Goal: Task Accomplishment & Management: Use online tool/utility

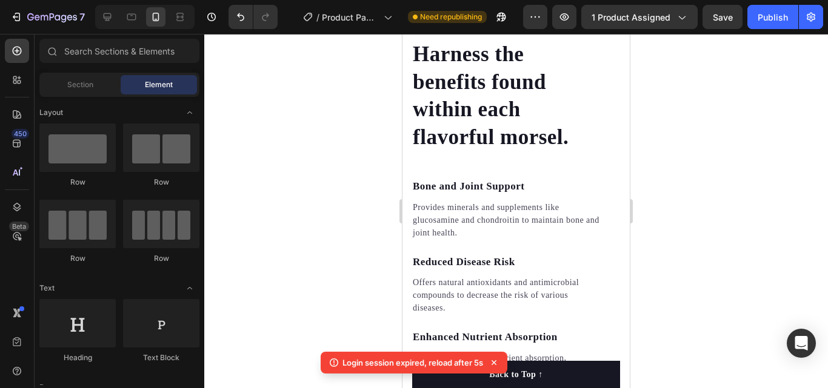
scroll to position [2116, 0]
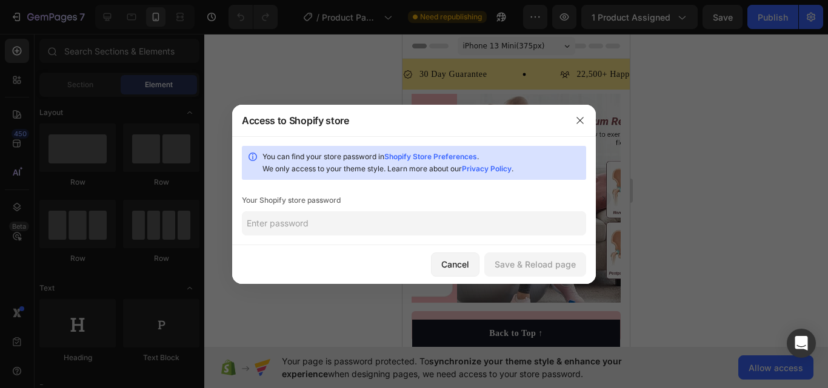
click at [426, 241] on div "You can find your store password in Shopify Store Preferences . We only access …" at bounding box center [414, 190] width 364 height 109
click at [430, 155] on link "Shopify Store Preferences" at bounding box center [430, 156] width 93 height 9
click at [320, 214] on input "text" at bounding box center [414, 223] width 344 height 24
paste input "thiclu"
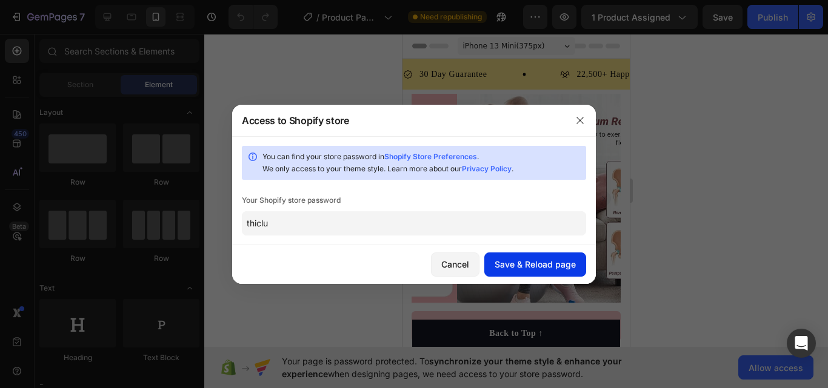
type input "thiclu"
click at [546, 266] on div "Save & Reload page" at bounding box center [534, 264] width 81 height 13
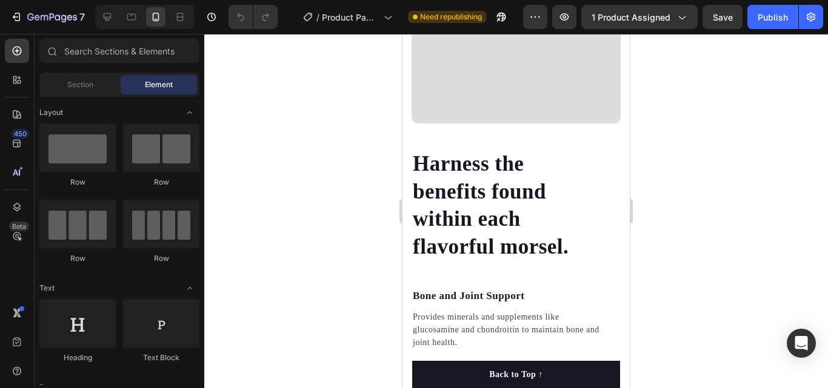
scroll to position [2027, 0]
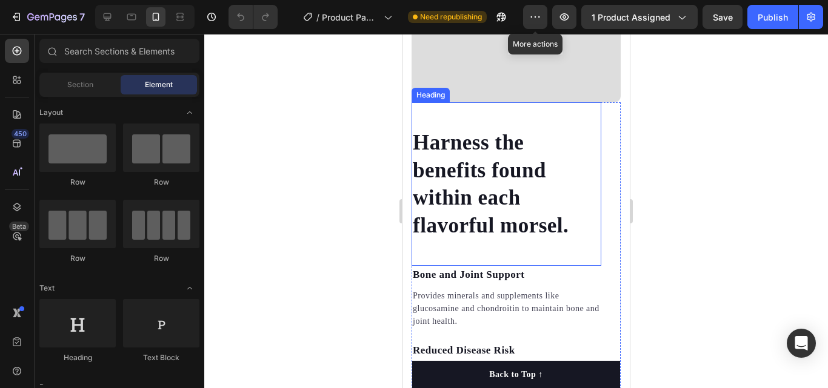
click at [573, 221] on p "Harness the benefits found within each flavorful morsel." at bounding box center [506, 184] width 187 height 110
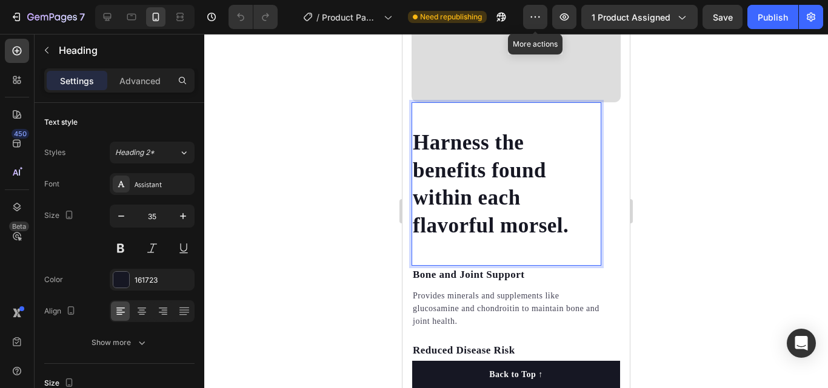
click at [566, 218] on p "Harness the benefits found within each flavorful morsel." at bounding box center [506, 184] width 187 height 110
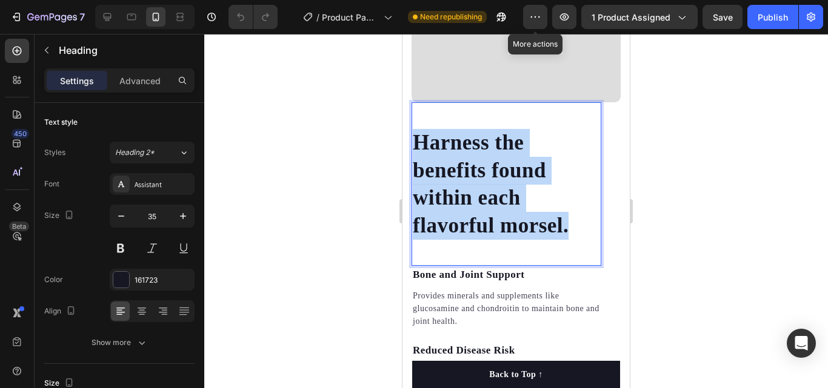
click at [566, 218] on p "Harness the benefits found within each flavorful morsel." at bounding box center [506, 184] width 187 height 110
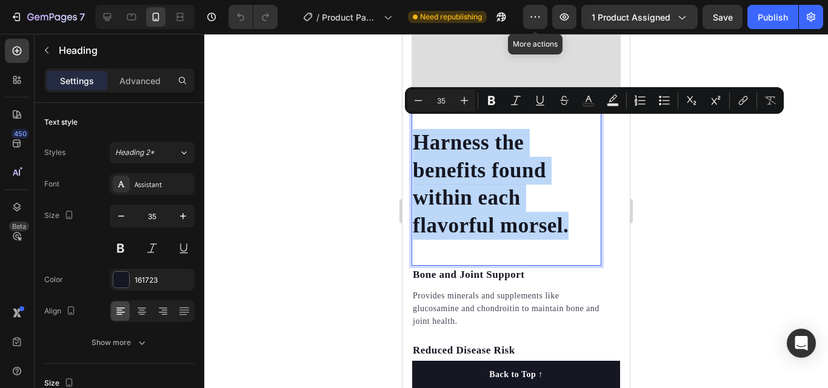
copy p "Harness the benefits found within each flavorful morsel."
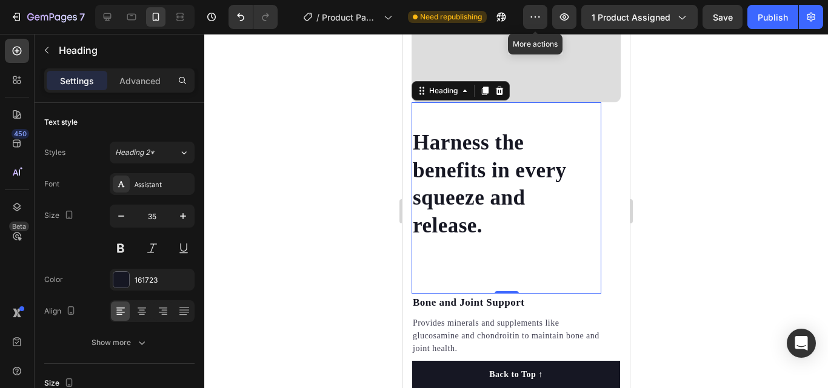
click at [456, 269] on div "Harness the benefits in every squeeze and release. Heading 0" at bounding box center [506, 197] width 190 height 191
click at [440, 270] on div "Harness the benefits in every squeeze and release. Heading 0" at bounding box center [506, 197] width 190 height 191
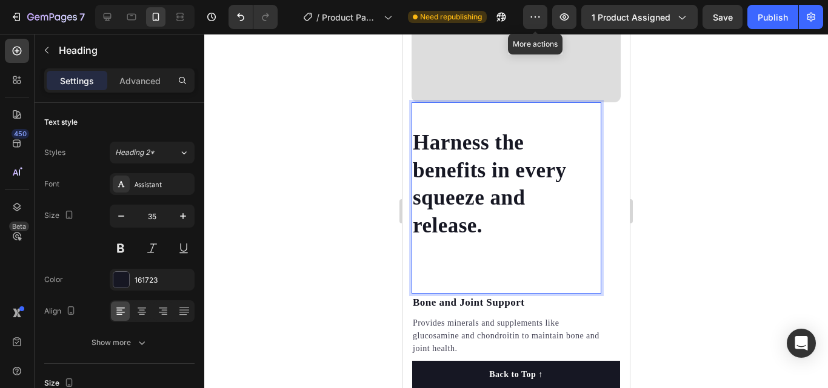
click at [429, 248] on p "Rich Text Editor. Editing area: main" at bounding box center [506, 253] width 187 height 28
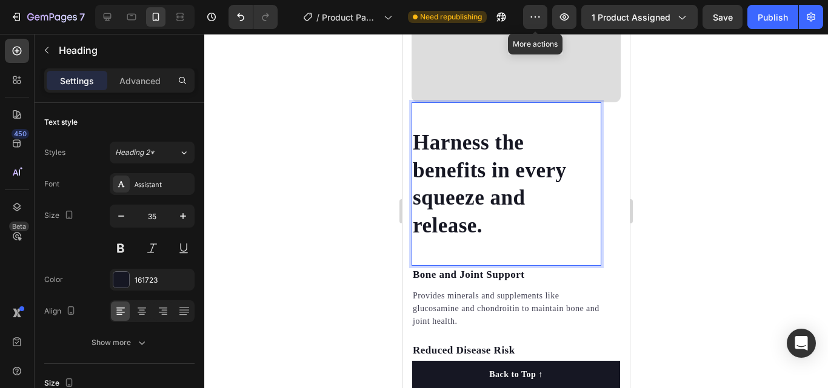
click at [454, 245] on div "Harness the benefits in every squeeze and release. Heading 0" at bounding box center [506, 184] width 190 height 164
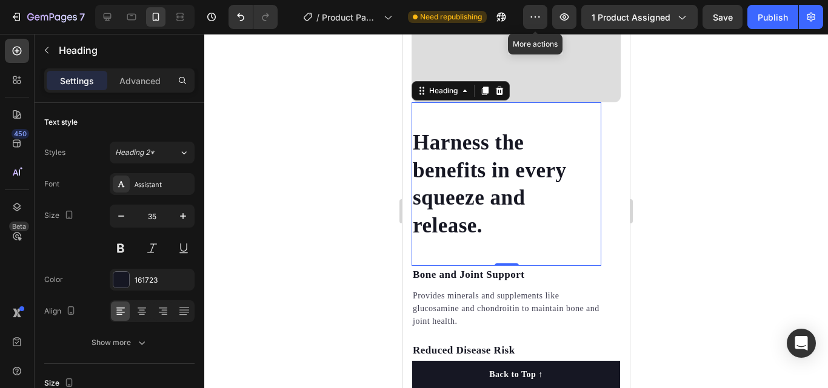
click at [454, 244] on div "Harness the benefits in every squeeze and release. Heading 0" at bounding box center [506, 184] width 190 height 164
click at [514, 221] on p "Harness the benefits in every squeeze and release." at bounding box center [506, 184] width 187 height 110
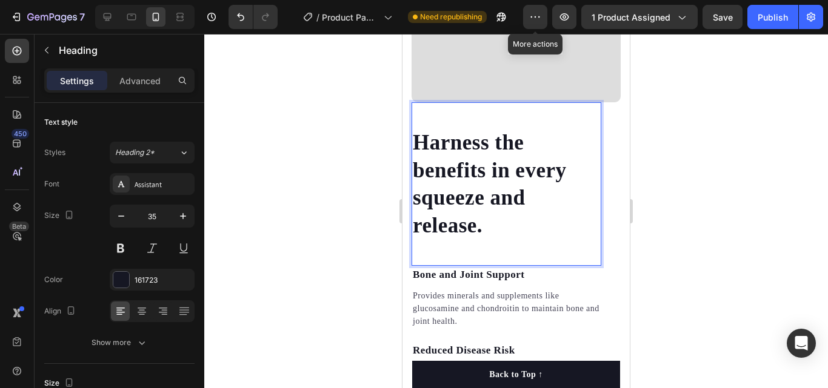
click at [499, 240] on div "Harness the benefits in every squeeze and release. Heading 0" at bounding box center [506, 184] width 190 height 164
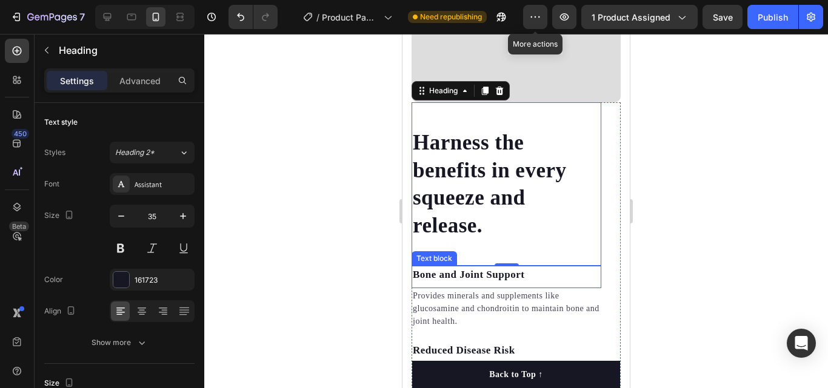
click at [537, 267] on p "Bone and Joint Support" at bounding box center [506, 275] width 187 height 16
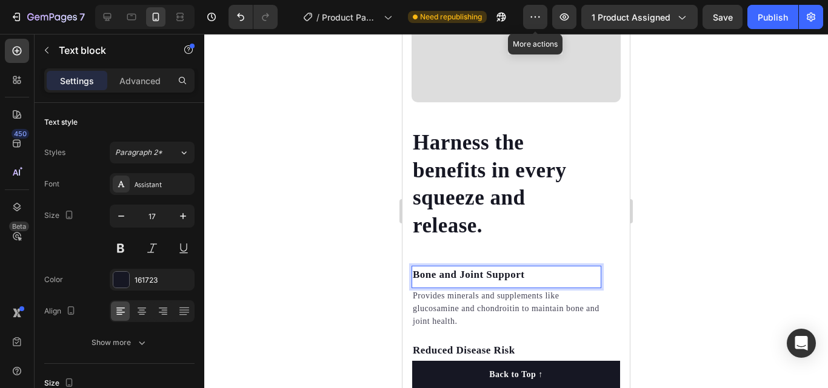
click at [519, 267] on p "Bone and Joint Support" at bounding box center [506, 275] width 187 height 16
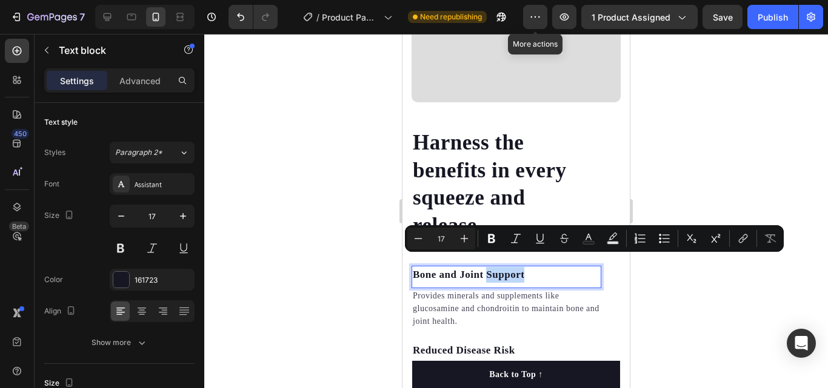
click at [520, 267] on p "Bone and Joint Support" at bounding box center [506, 275] width 187 height 16
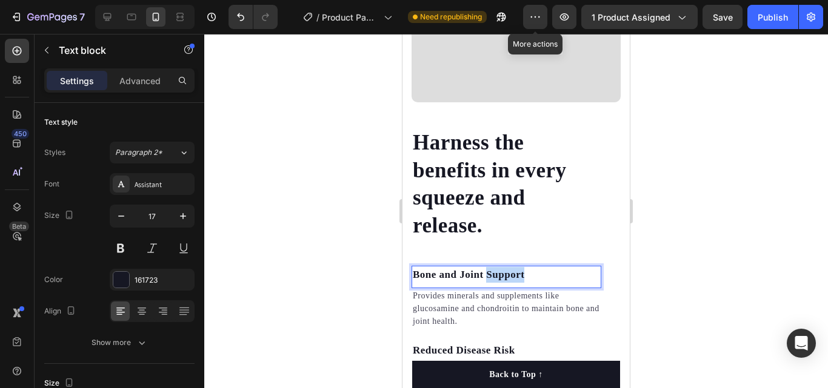
click at [520, 267] on p "Bone and Joint Support" at bounding box center [506, 275] width 187 height 16
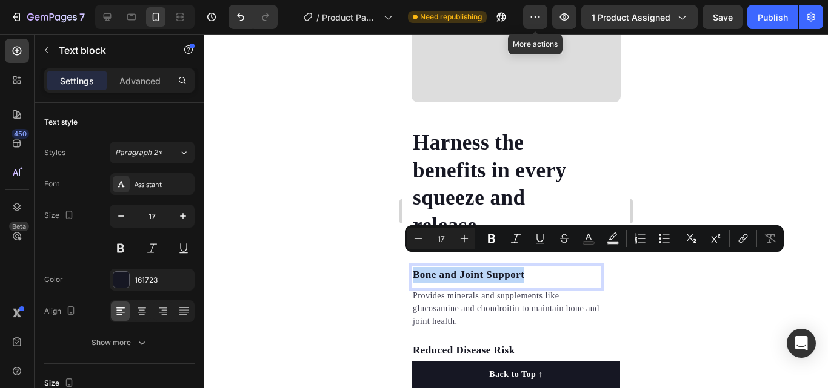
copy p "Bone and Joint Support"
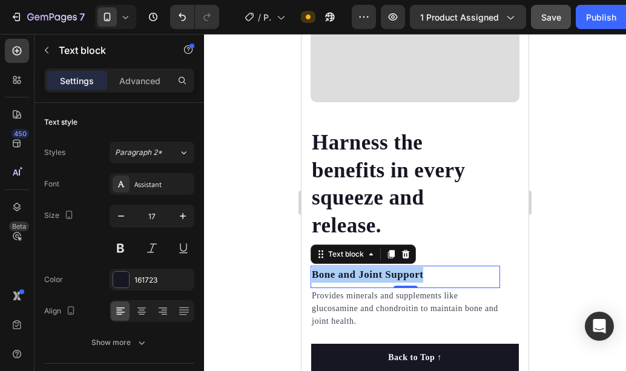
drag, startPoint x: 552, startPoint y: 96, endPoint x: 553, endPoint y: 9, distance: 87.2
click at [552, 96] on div at bounding box center [415, 202] width 422 height 337
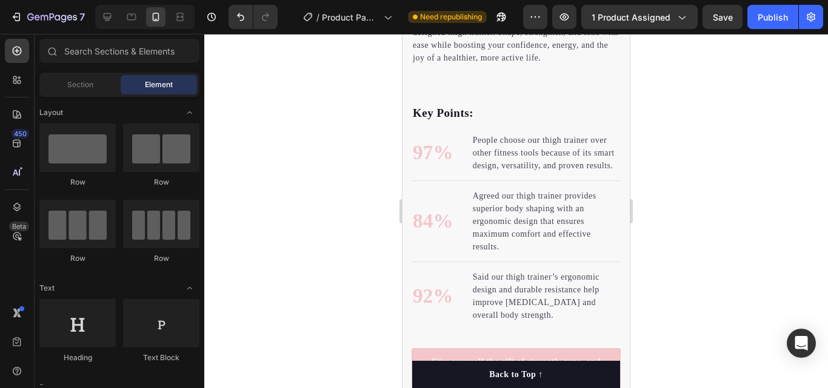
scroll to position [988, 0]
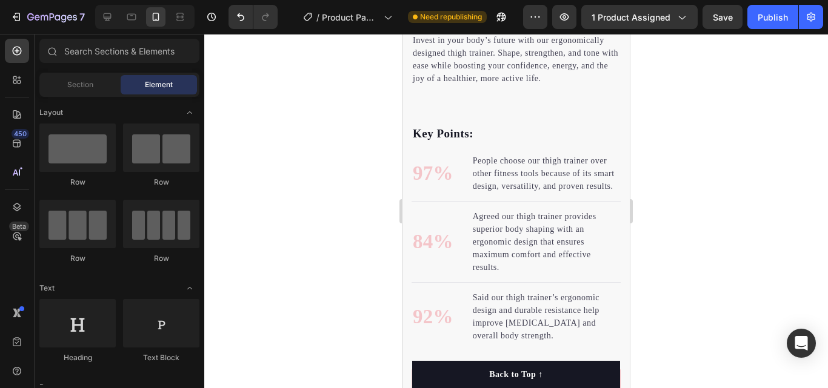
drag, startPoint x: 622, startPoint y: 164, endPoint x: 1036, endPoint y: 149, distance: 414.1
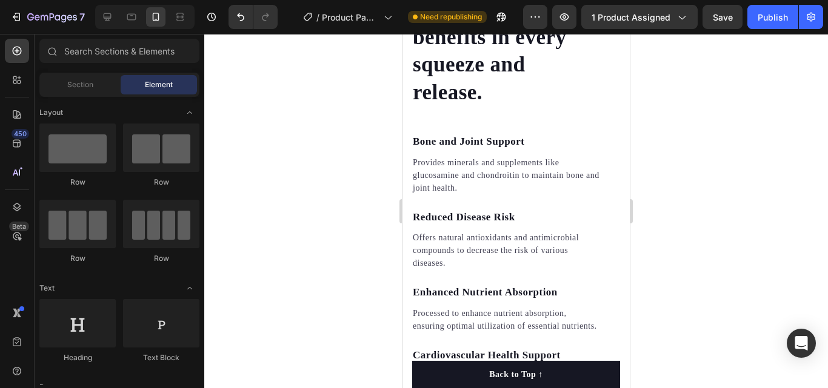
scroll to position [2150, 0]
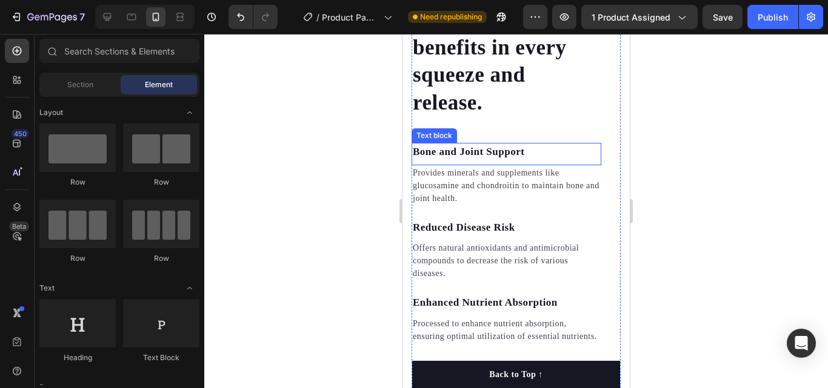
click at [525, 144] on p "Bone and Joint Support" at bounding box center [506, 152] width 187 height 16
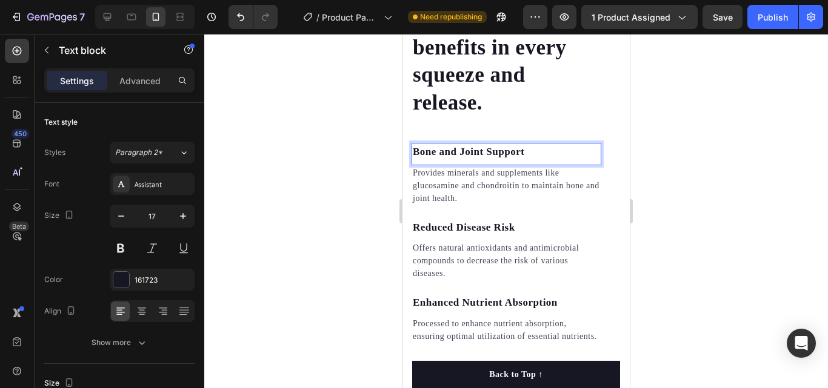
click at [525, 144] on p "Bone and Joint Support" at bounding box center [506, 152] width 187 height 16
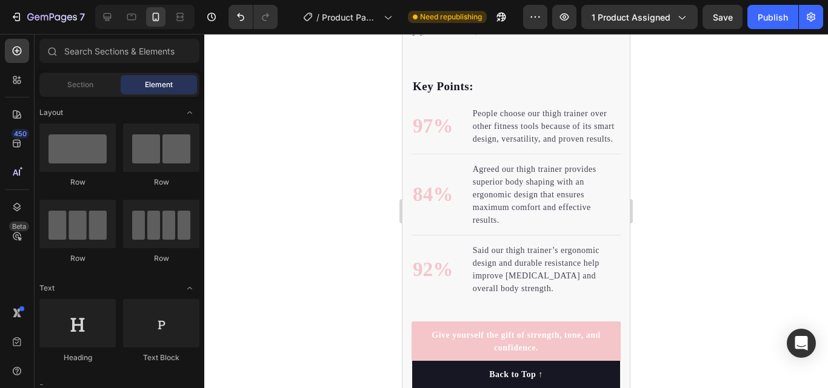
scroll to position [857, 0]
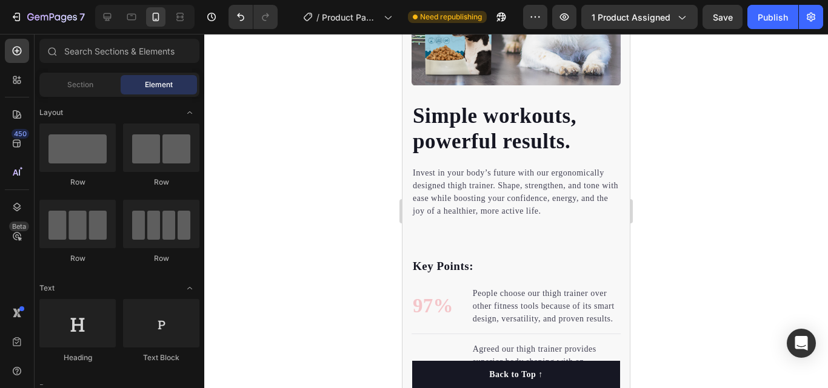
drag, startPoint x: 625, startPoint y: 179, endPoint x: 1033, endPoint y: 83, distance: 419.4
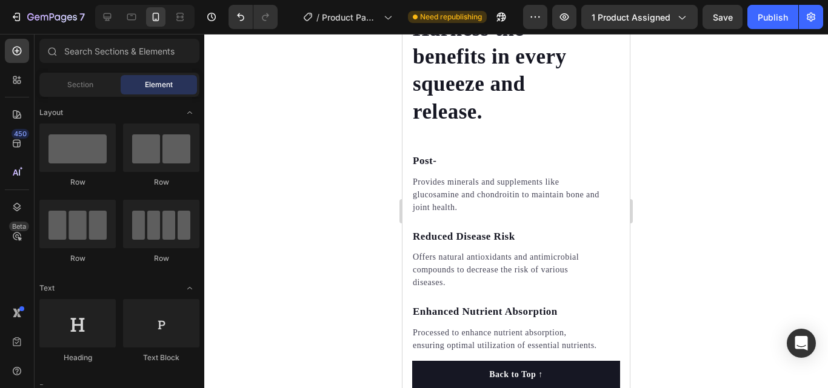
scroll to position [2151, 0]
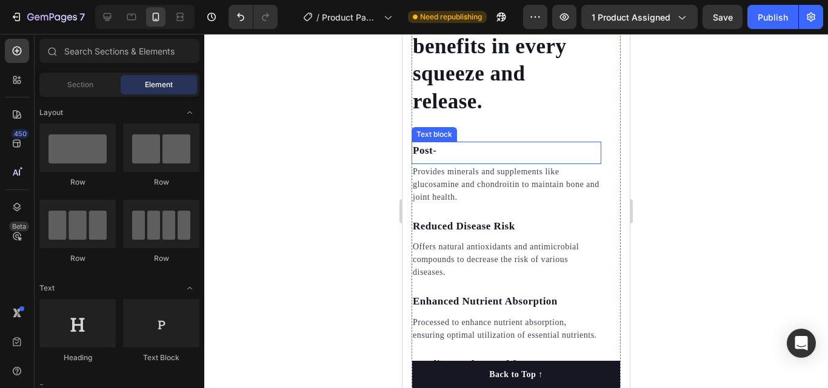
click at [490, 143] on p "Post-" at bounding box center [506, 151] width 187 height 16
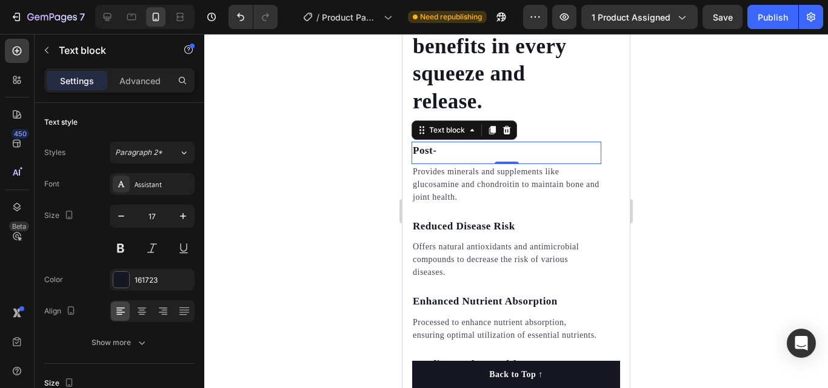
click at [490, 143] on p "Post-" at bounding box center [506, 151] width 187 height 16
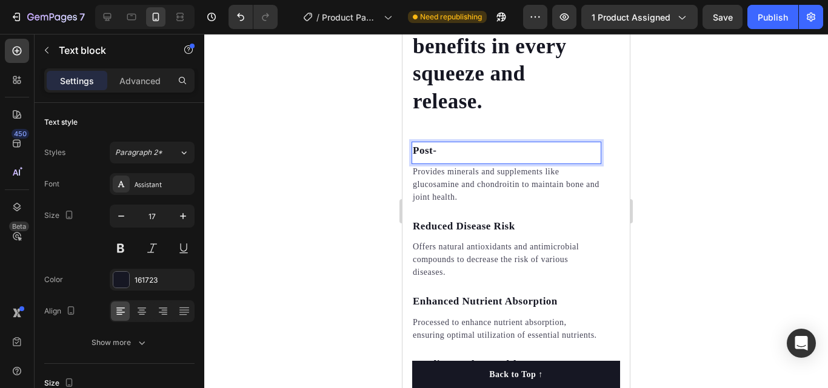
click at [436, 143] on p "Post-" at bounding box center [506, 151] width 187 height 16
click at [452, 143] on p "Post-" at bounding box center [506, 151] width 187 height 16
click at [490, 143] on p "Post-" at bounding box center [506, 151] width 187 height 16
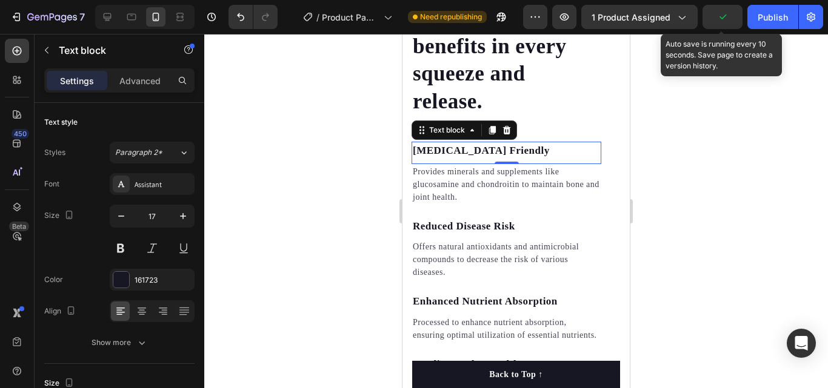
click at [721, 21] on icon "button" at bounding box center [722, 17] width 12 height 12
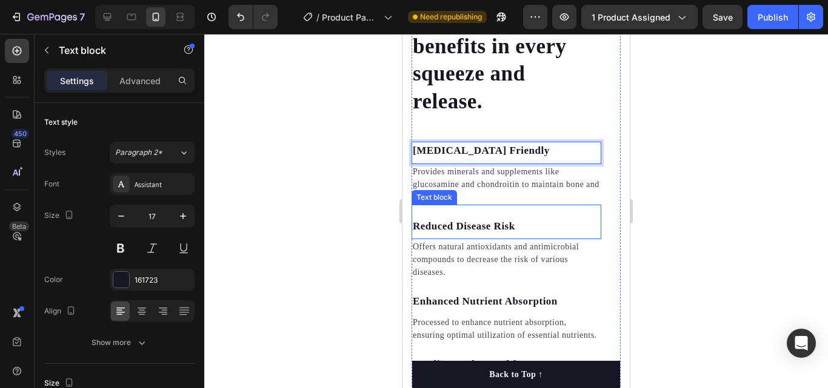
click at [474, 188] on p "Provides minerals and supplements like glucosamine and chondroitin to maintain …" at bounding box center [506, 184] width 187 height 38
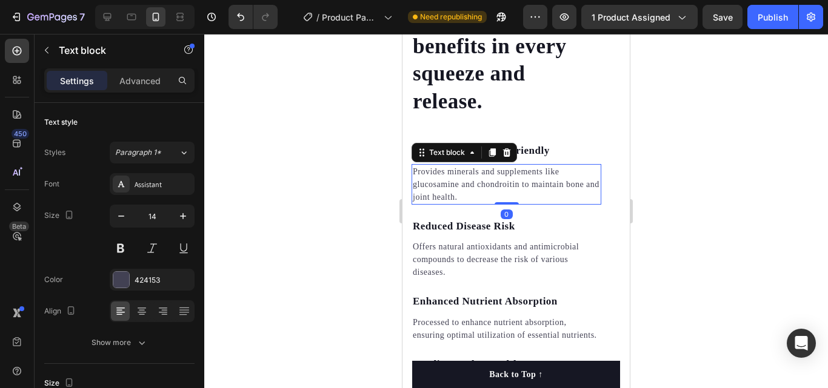
click at [471, 183] on p "Provides minerals and supplements like glucosamine and chondroitin to maintain …" at bounding box center [506, 184] width 187 height 38
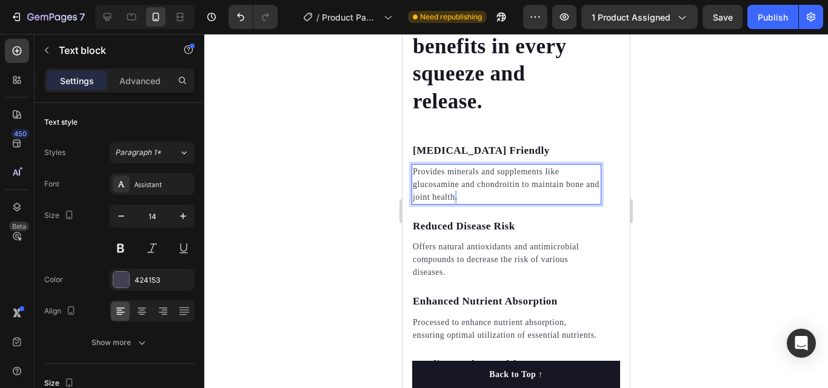
click at [471, 183] on p "Provides minerals and supplements like glucosamine and chondroitin to maintain …" at bounding box center [506, 184] width 187 height 38
click at [465, 183] on p "Provides minerals and supplements like glucosamine and chondroitin to maintain …" at bounding box center [506, 184] width 187 height 38
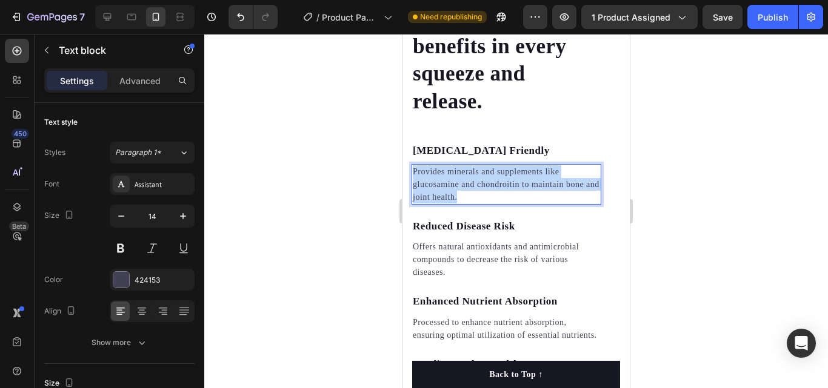
click at [465, 183] on p "Provides minerals and supplements like glucosamine and chondroitin to maintain …" at bounding box center [506, 184] width 187 height 38
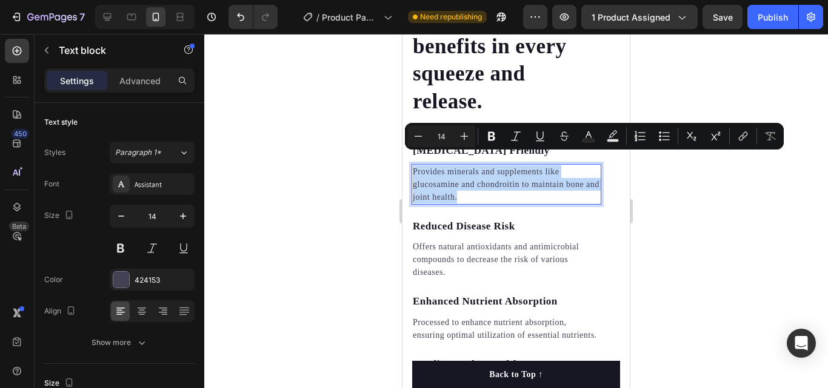
copy p "Provides minerals and supplements like glucosamine and chondroitin to maintain …"
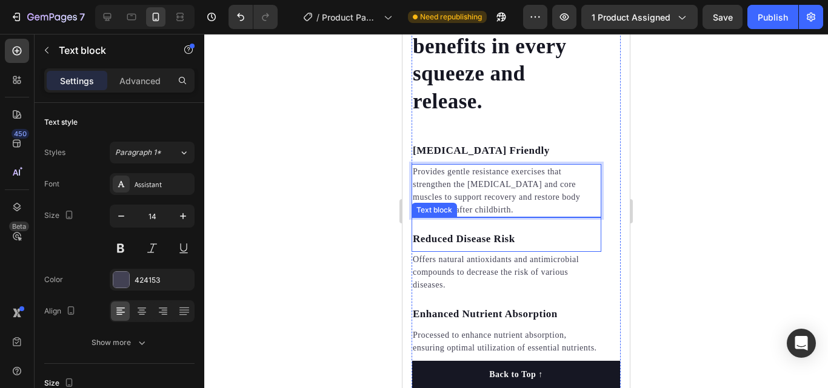
click at [513, 231] on p "Reduced Disease Risk" at bounding box center [506, 239] width 187 height 16
click at [514, 231] on p "Reduced Disease Risk" at bounding box center [506, 239] width 187 height 16
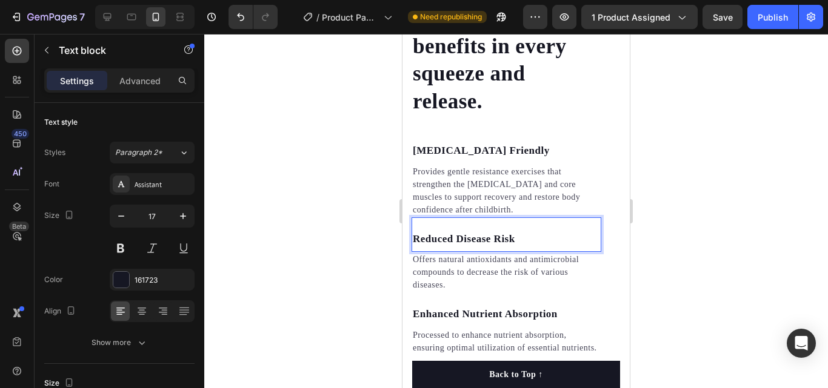
click at [517, 231] on p "Reduced Disease Risk" at bounding box center [506, 239] width 187 height 16
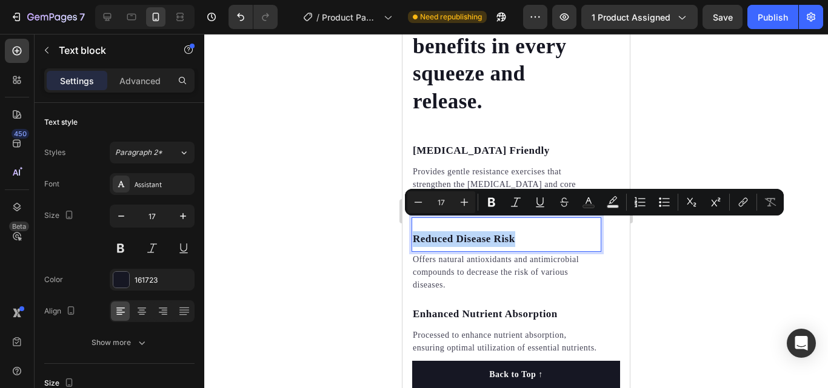
copy p "Reduced Disease Risk"
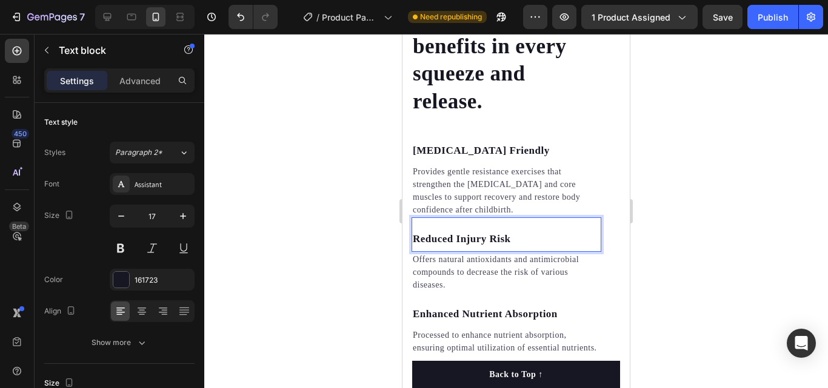
click at [513, 218] on div "Reduced Injury Risk Text block 0" at bounding box center [506, 235] width 190 height 35
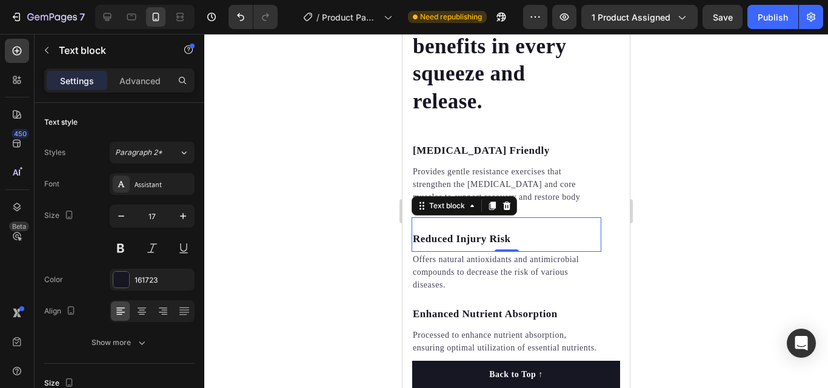
click at [436, 218] on div "Reduced Injury Risk Text block 0" at bounding box center [506, 235] width 190 height 35
click at [477, 307] on p "Enhanced Nutrient Absorption" at bounding box center [506, 315] width 187 height 16
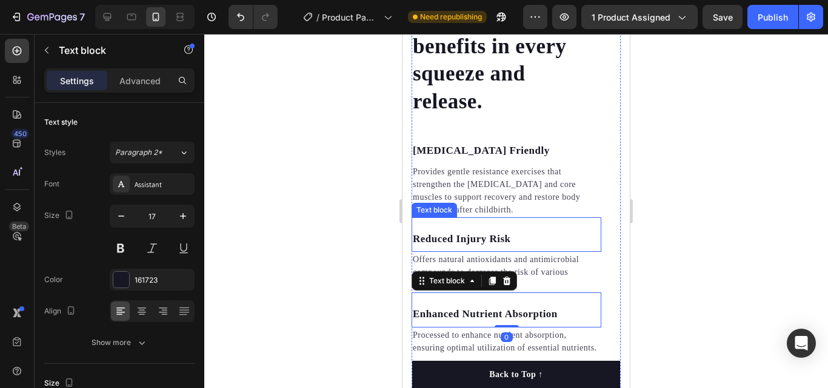
click at [524, 231] on p "Reduced Injury Risk" at bounding box center [506, 239] width 187 height 16
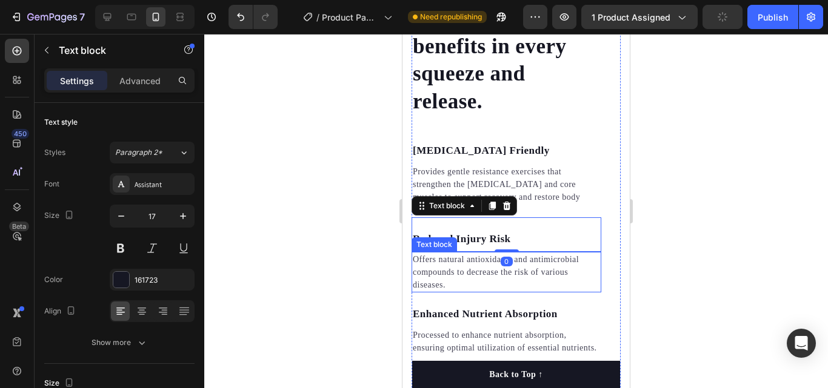
click at [528, 269] on p "Offers natural antioxidants and antimicrobial compounds to decrease the risk of…" at bounding box center [506, 272] width 187 height 38
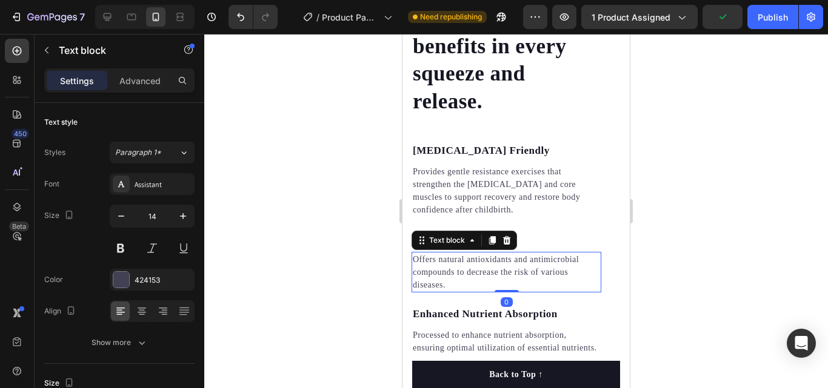
click at [466, 264] on p "Offers natural antioxidants and antimicrobial compounds to decrease the risk of…" at bounding box center [506, 272] width 187 height 38
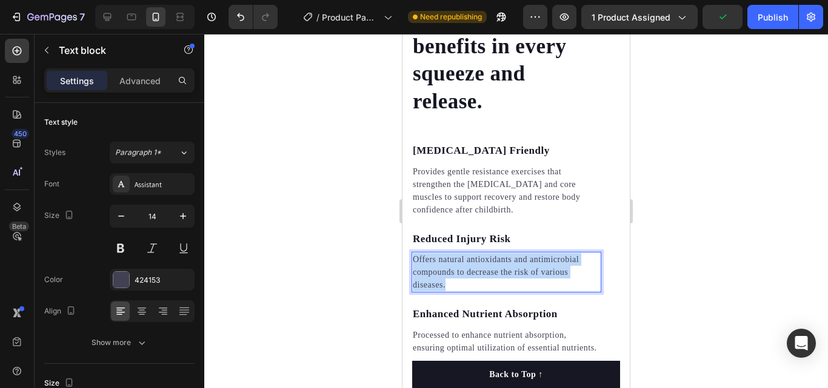
click at [466, 264] on p "Offers natural antioxidants and antimicrobial compounds to decrease the risk of…" at bounding box center [506, 272] width 187 height 38
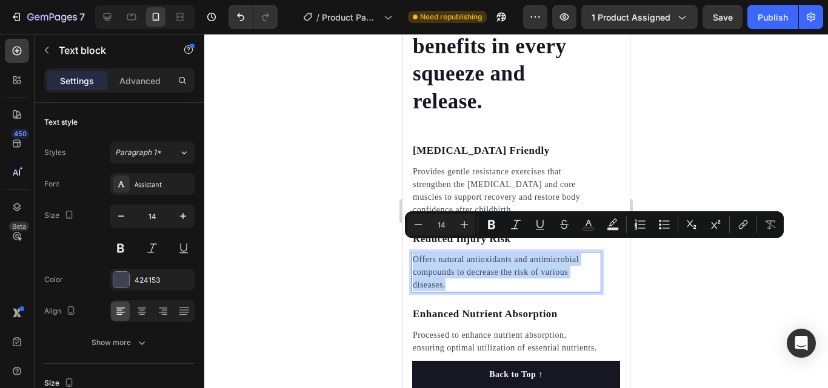
copy p "Offers natural antioxidants and antimicrobial compounds to decrease the risk of…"
click at [365, 198] on div at bounding box center [515, 211] width 623 height 354
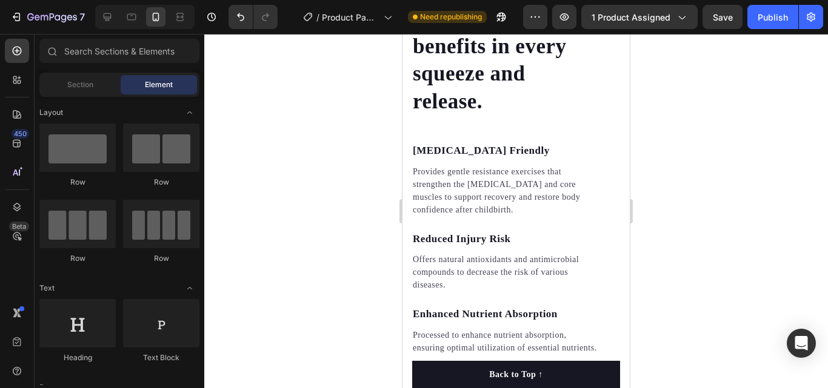
click at [365, 198] on div at bounding box center [515, 211] width 623 height 354
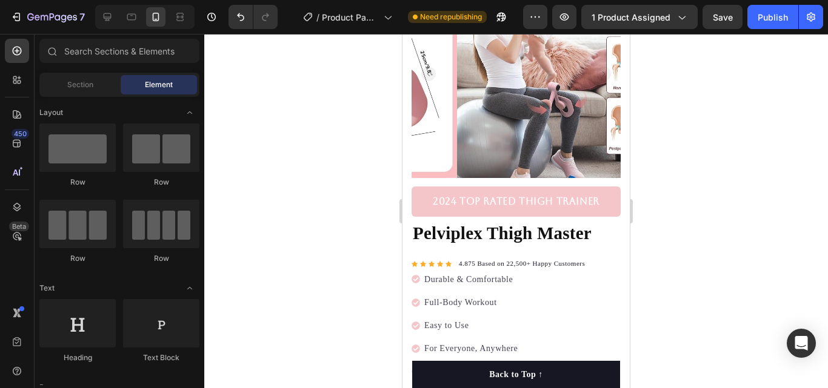
scroll to position [48, 0]
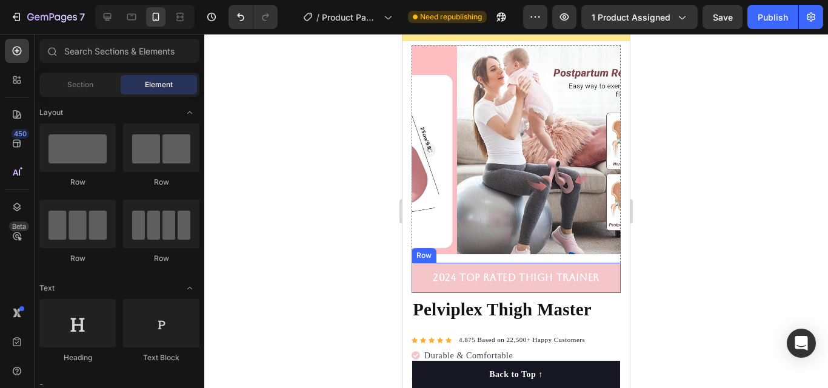
click at [596, 282] on div "2024 Top Rated Thigh Trainer Text block Row" at bounding box center [515, 278] width 209 height 30
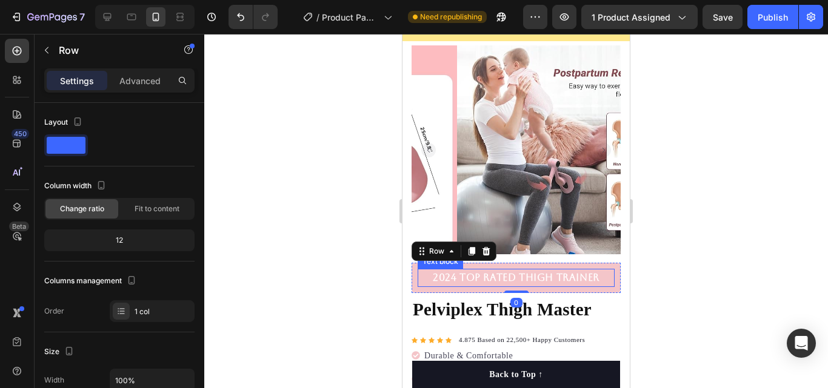
click at [600, 275] on p "2024 Top Rated Thigh Trainer" at bounding box center [516, 278] width 194 height 16
click at [607, 277] on div "2024 Top Rated Thigh Trainer Text block Row 0" at bounding box center [515, 278] width 209 height 30
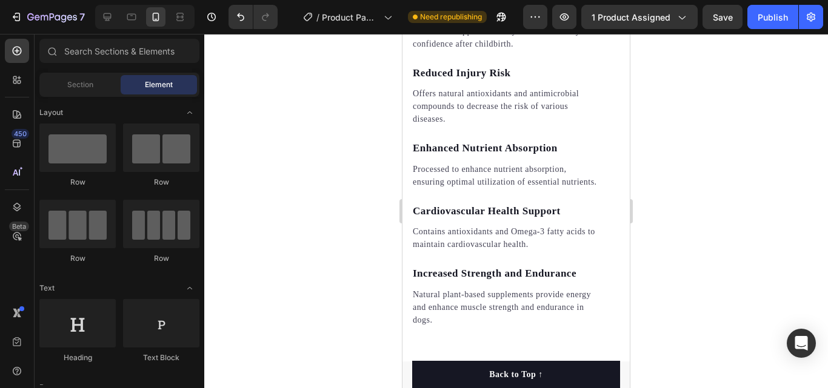
drag, startPoint x: 625, startPoint y: 60, endPoint x: 1037, endPoint y: 227, distance: 445.0
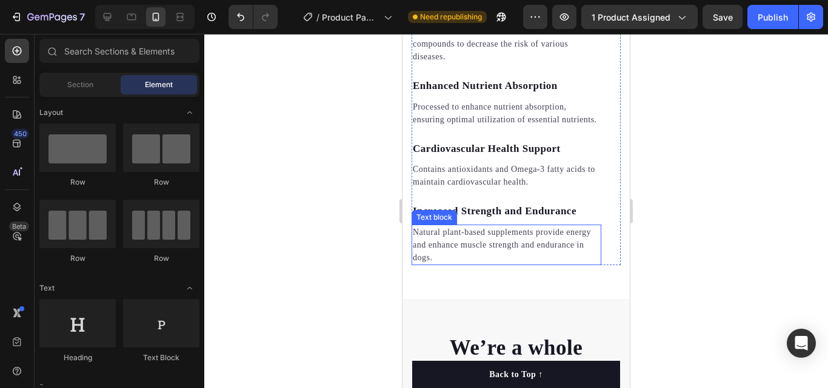
click at [477, 261] on p "Natural plant-based supplements provide energy and enhance muscle strength and …" at bounding box center [506, 245] width 187 height 38
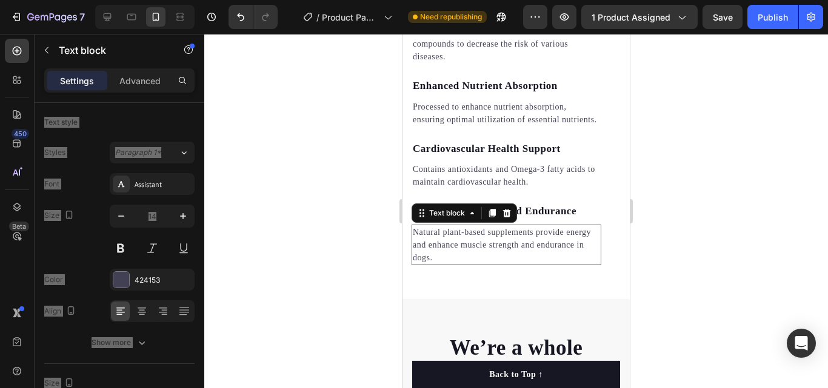
click at [478, 261] on p "Natural plant-based supplements provide energy and enhance muscle strength and …" at bounding box center [506, 245] width 187 height 38
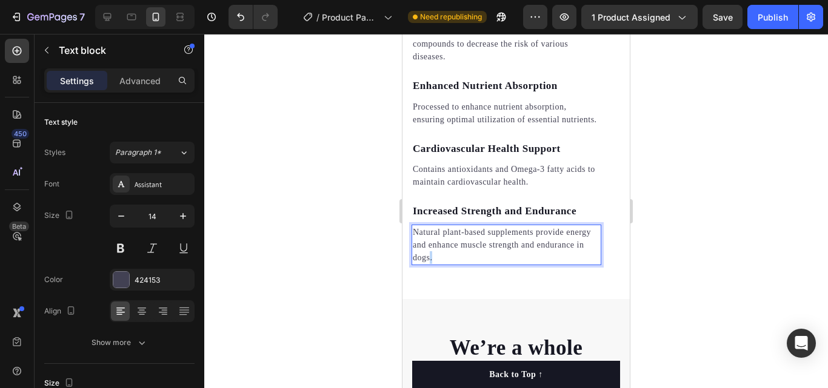
click at [478, 261] on p "Natural plant-based supplements provide energy and enhance muscle strength and …" at bounding box center [506, 245] width 187 height 38
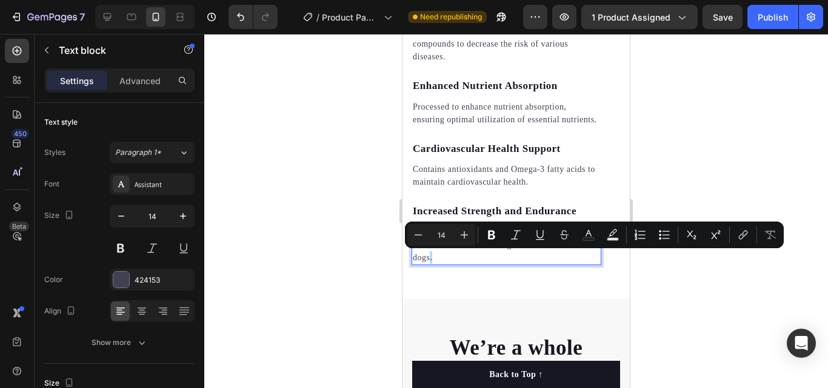
click at [478, 261] on p "Natural plant-based supplements provide energy and enhance muscle strength and …" at bounding box center [506, 245] width 187 height 38
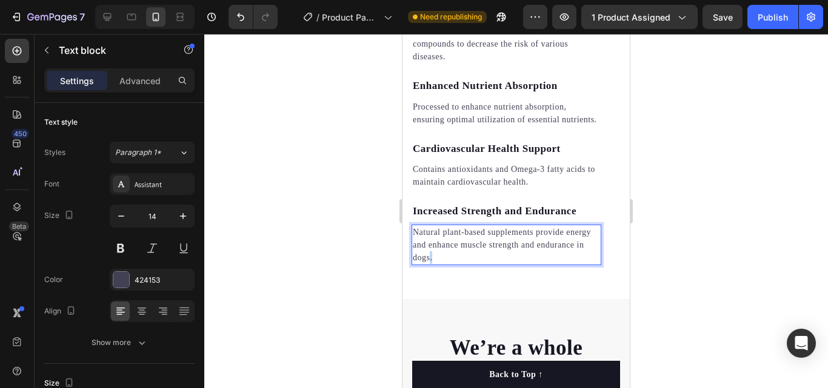
click at [478, 261] on p "Natural plant-based supplements provide energy and enhance muscle strength and …" at bounding box center [506, 245] width 187 height 38
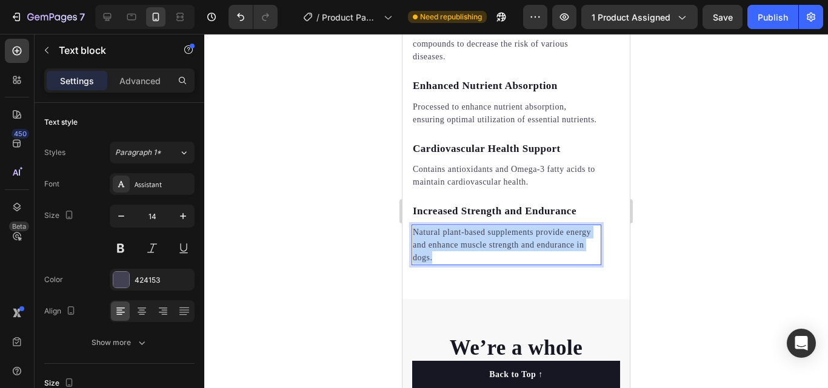
click at [478, 261] on p "Natural plant-based supplements provide energy and enhance muscle strength and …" at bounding box center [506, 245] width 187 height 38
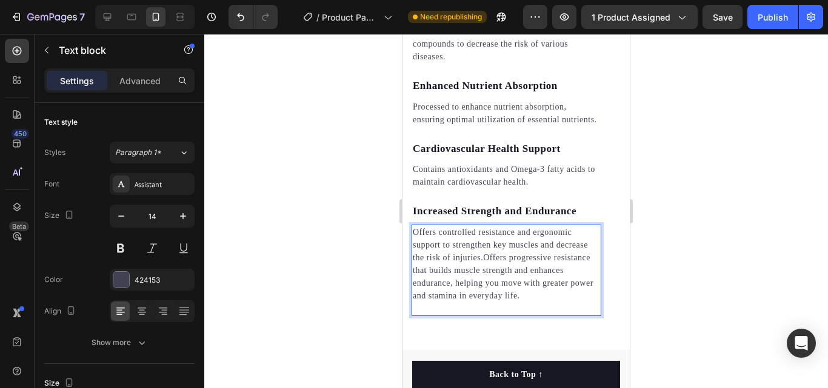
click at [483, 257] on p "Offers controlled resistance and ergonomic support to strengthen key muscles an…" at bounding box center [506, 264] width 187 height 76
click at [488, 262] on p "Offers controlled resistance and ergonomic support to strengthen key muscles an…" at bounding box center [506, 264] width 187 height 76
click at [475, 257] on p "Offers controlled resistance and ergonomic support to strengthen key muscles an…" at bounding box center [506, 264] width 187 height 76
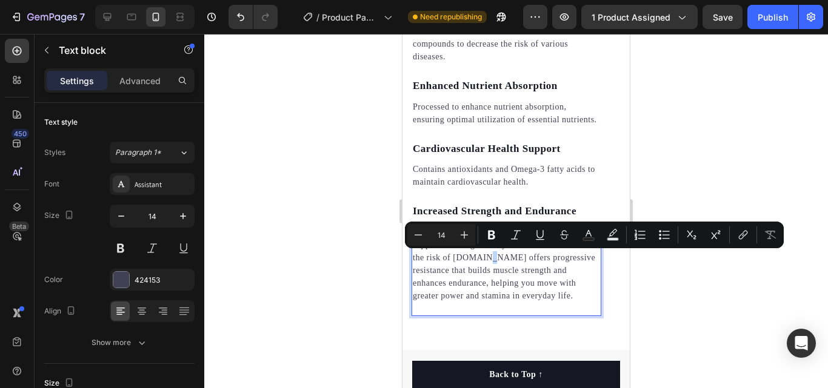
click at [480, 259] on p "Offers controlled resistance and ergonomic support to strengthen key muscles an…" at bounding box center [506, 264] width 187 height 76
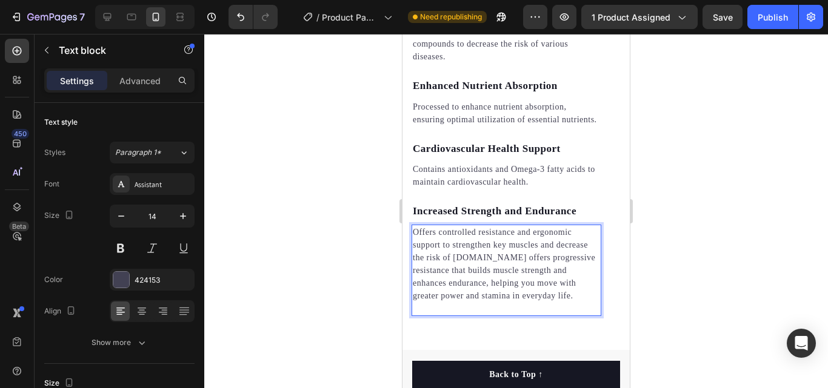
click at [480, 262] on p "Offers controlled resistance and ergonomic support to strengthen key muscles an…" at bounding box center [506, 264] width 187 height 76
click at [482, 259] on p "Offers controlled resistance and ergonomic support to strengthen key muscles an…" at bounding box center [506, 264] width 187 height 76
click at [533, 304] on p "Rich Text Editor. Editing area: main" at bounding box center [506, 308] width 187 height 13
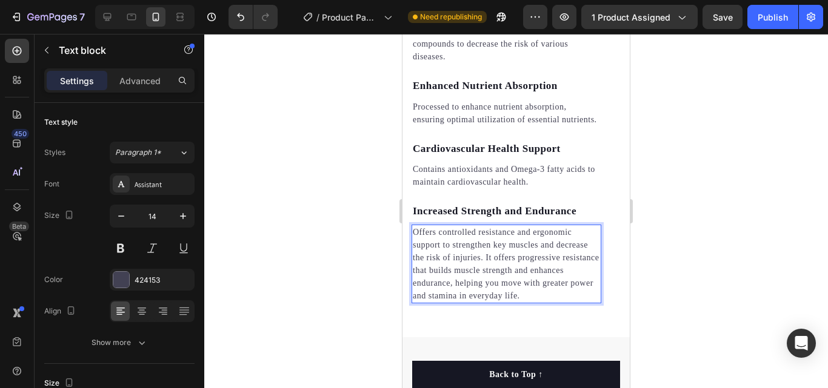
click at [707, 280] on div at bounding box center [515, 211] width 623 height 354
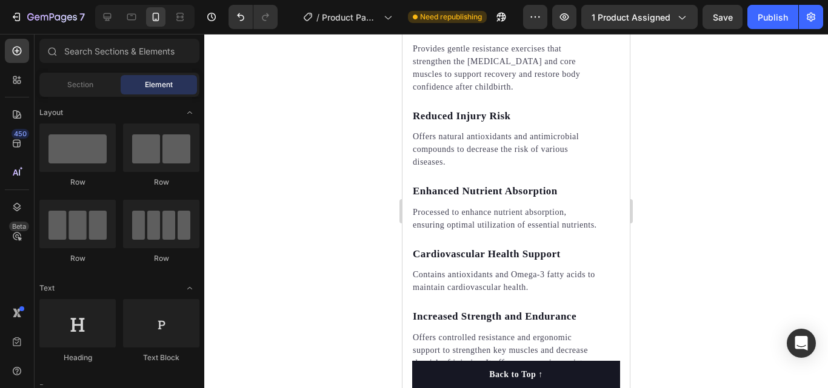
scroll to position [2053, 0]
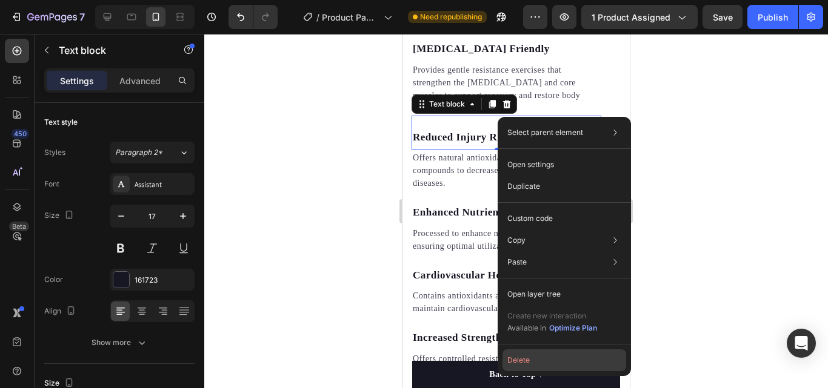
click at [554, 363] on button "Delete" at bounding box center [564, 361] width 124 height 22
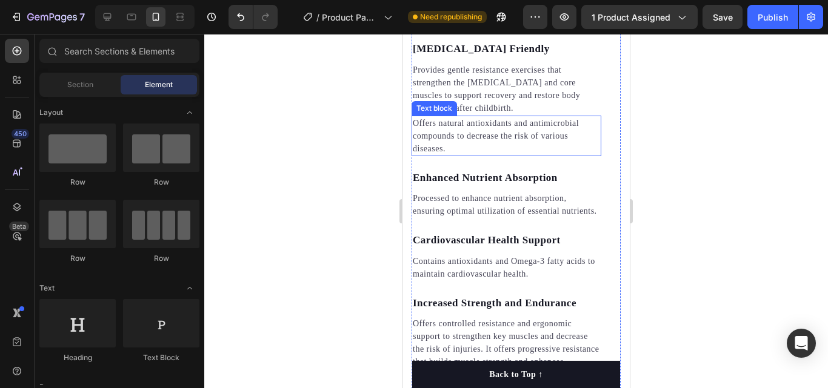
click at [543, 138] on p "Offers natural antioxidants and antimicrobial compounds to decrease the risk of…" at bounding box center [506, 136] width 187 height 38
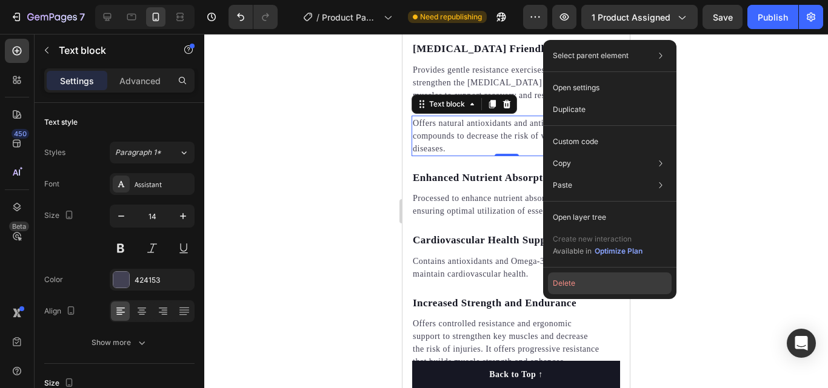
click at [582, 280] on button "Delete" at bounding box center [610, 284] width 124 height 22
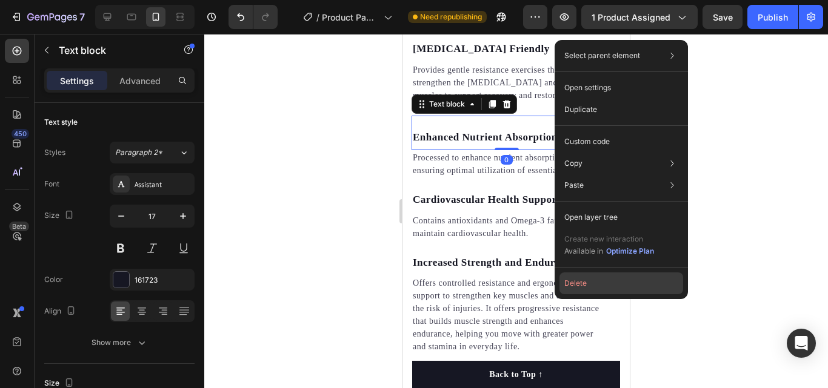
click at [611, 281] on button "Delete" at bounding box center [621, 284] width 124 height 22
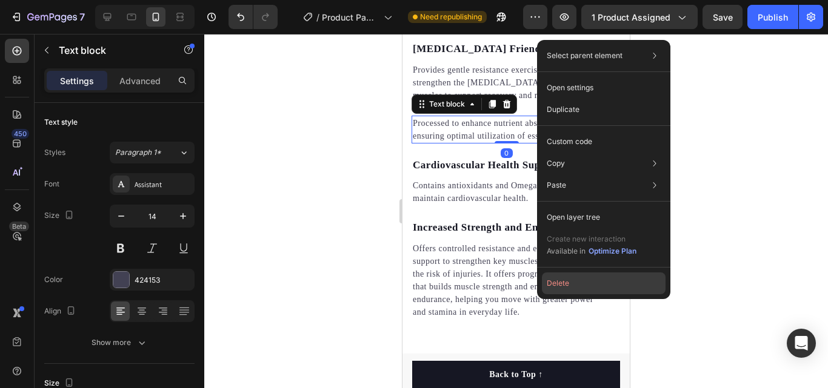
click at [565, 287] on button "Delete" at bounding box center [604, 284] width 124 height 22
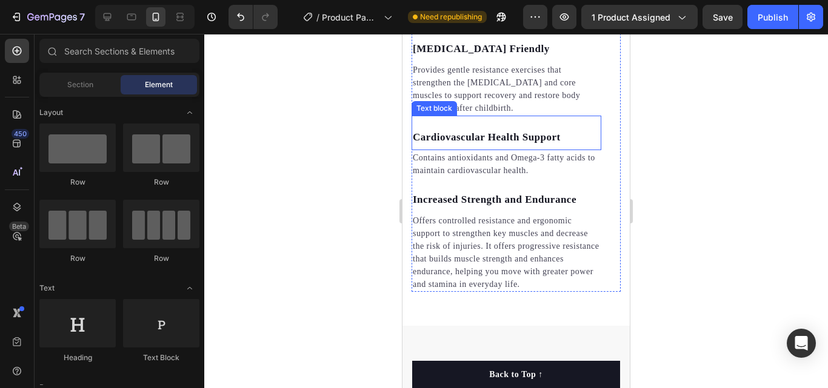
click at [515, 130] on p "Cardiovascular Health Support" at bounding box center [506, 138] width 187 height 16
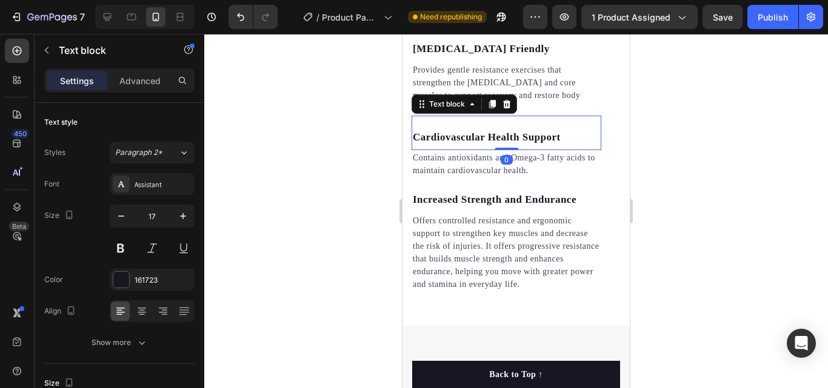
click at [515, 130] on p "Cardiovascular Health Support" at bounding box center [506, 138] width 187 height 16
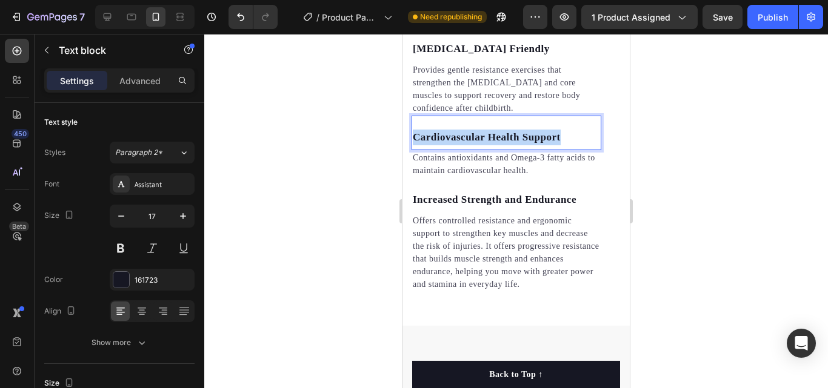
click at [515, 130] on p "Cardiovascular Health Support" at bounding box center [506, 138] width 187 height 16
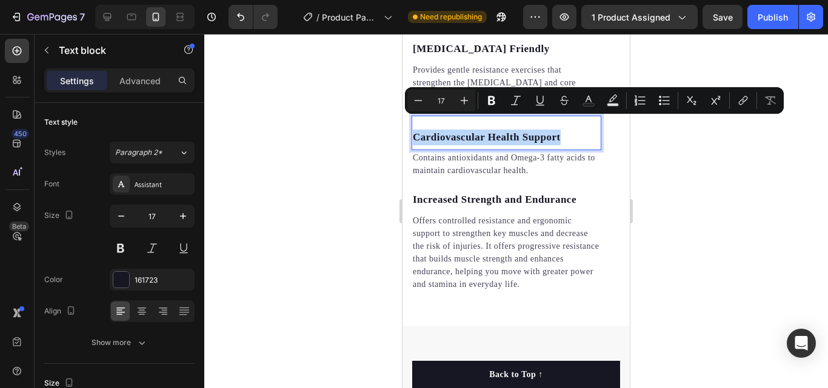
copy p "Cardiovascular Health Support"
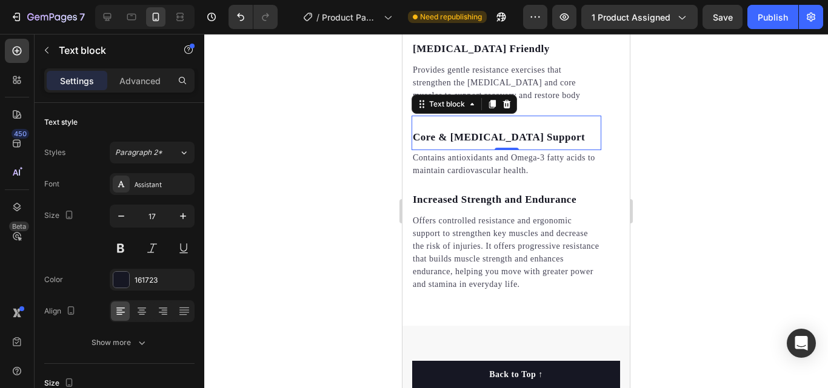
click at [495, 116] on div "Core & Pelvic Floor Support Text block 0" at bounding box center [506, 133] width 190 height 35
click at [561, 130] on p "Core & Pelvic Floor Support" at bounding box center [506, 138] width 187 height 16
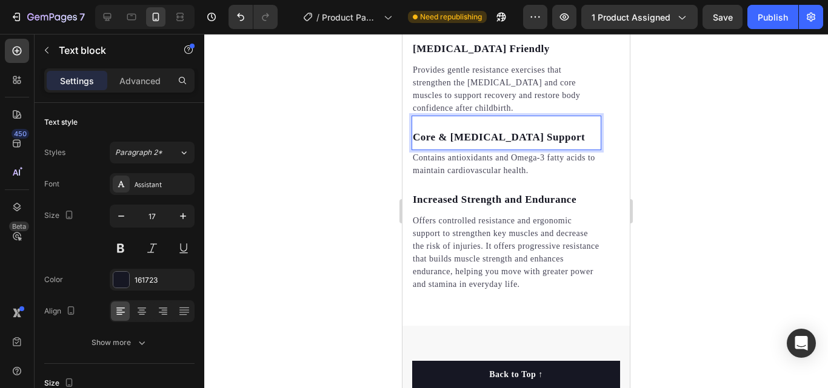
click at [561, 130] on p "Core & Pelvic Floor Support" at bounding box center [506, 138] width 187 height 16
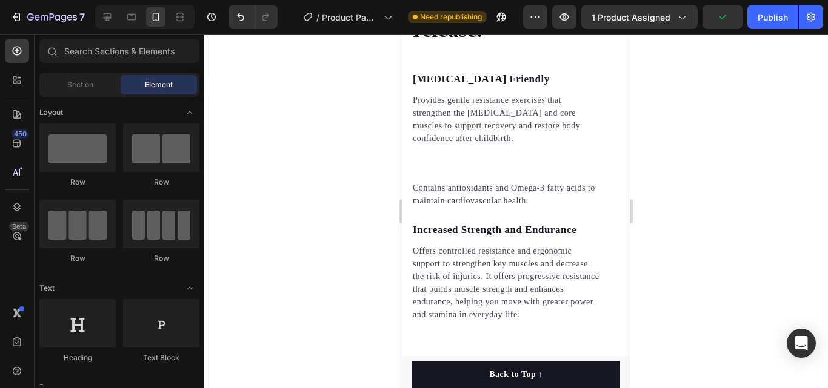
scroll to position [2013, 0]
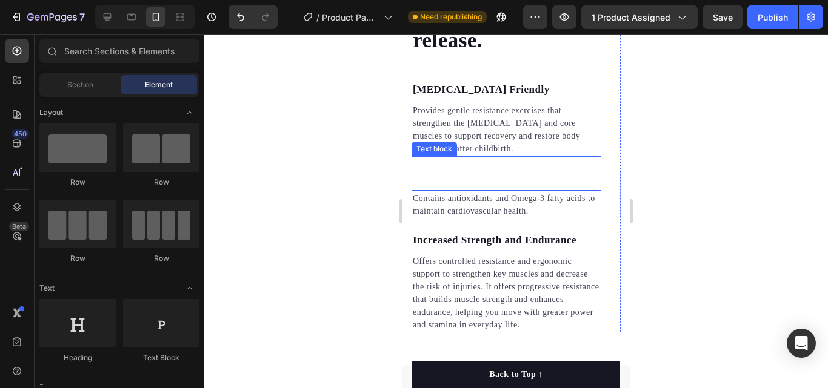
click at [463, 169] on div "Rich Text Editor. Editing area: main" at bounding box center [506, 178] width 190 height 18
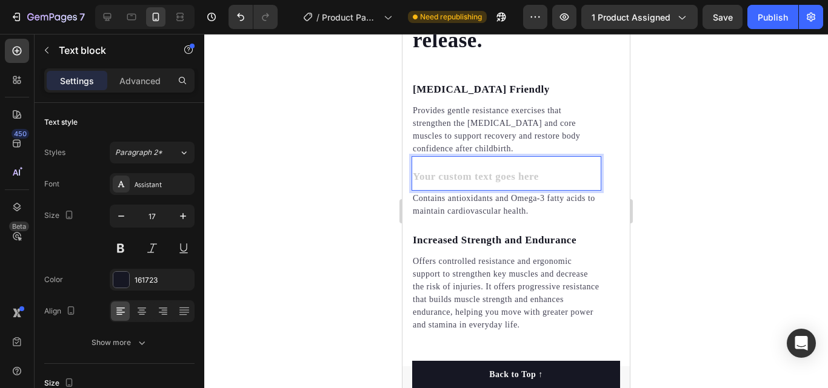
click at [463, 169] on div "Rich Text Editor. Editing area: main" at bounding box center [506, 178] width 190 height 18
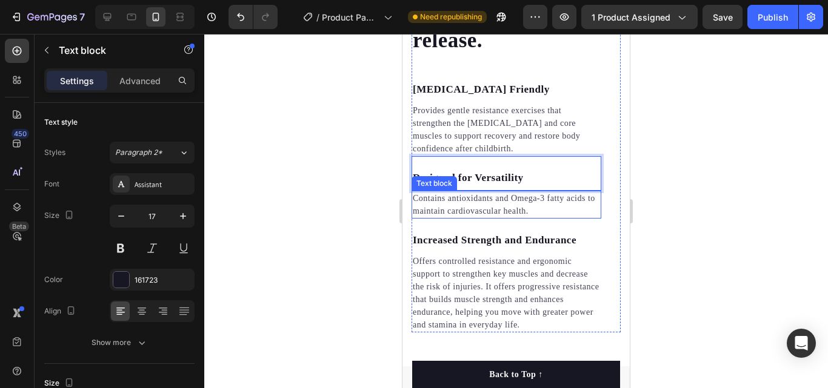
click at [546, 198] on p "Contains antioxidants and Omega-3 fatty acids to maintain cardiovascular health." at bounding box center [506, 204] width 187 height 25
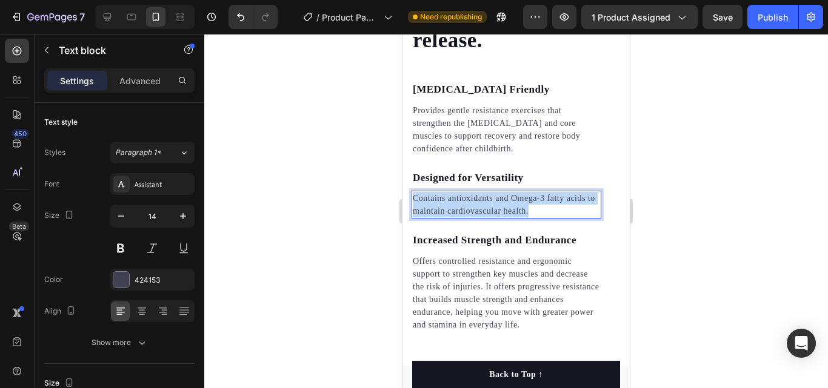
click at [546, 198] on p "Contains antioxidants and Omega-3 fatty acids to maintain cardiovascular health." at bounding box center [506, 204] width 187 height 25
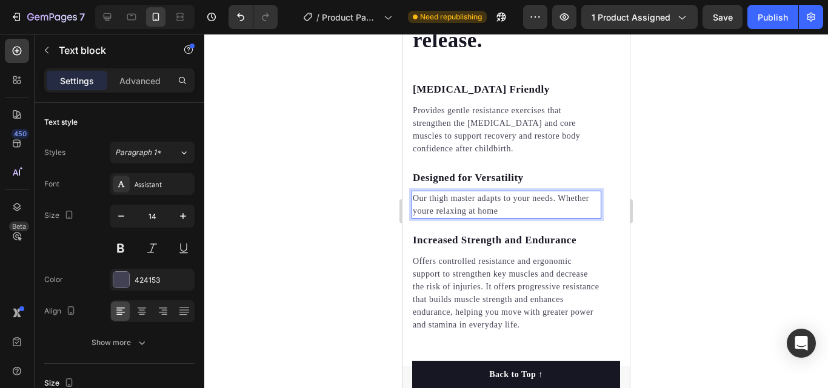
click at [426, 197] on p "Our thigh master adapts to your needs. Whether youre relaxing at home" at bounding box center [506, 204] width 187 height 25
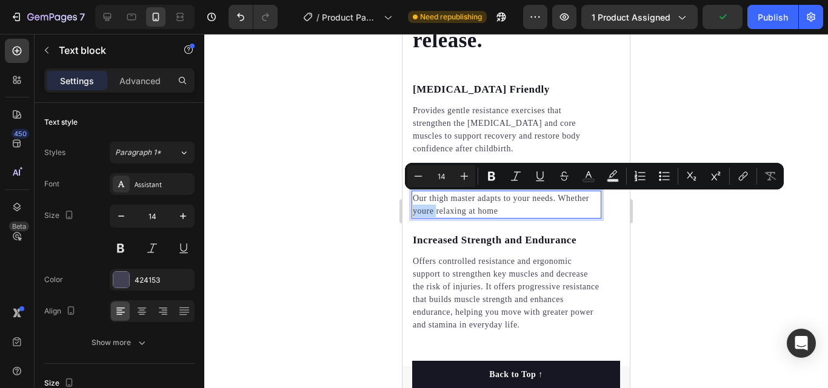
drag, startPoint x: 426, startPoint y: 197, endPoint x: 418, endPoint y: 202, distance: 9.2
click at [418, 202] on p "Our thigh master adapts to your needs. Whether youre relaxing at home" at bounding box center [506, 204] width 187 height 25
click at [427, 201] on p "Our thigh master adapts to your needs. Whether youre relaxing at home" at bounding box center [506, 204] width 187 height 25
click at [427, 199] on p "Our thigh master adapts to your needs. Whether youre relaxing at home" at bounding box center [506, 204] width 187 height 25
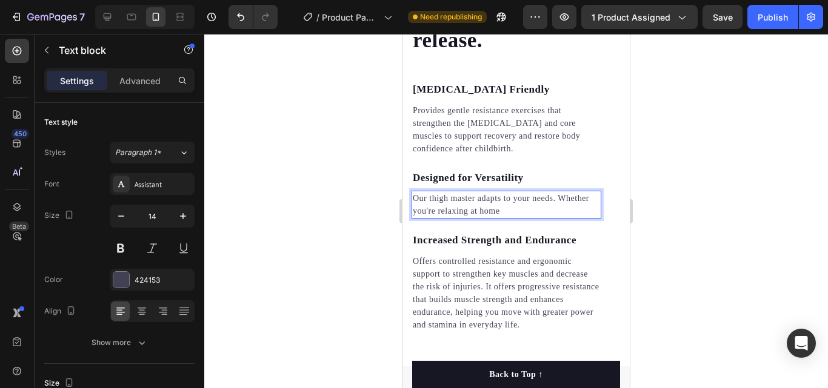
click at [499, 199] on p "Our thigh master adapts to your needs. Whether you're relaxing at home" at bounding box center [506, 204] width 187 height 25
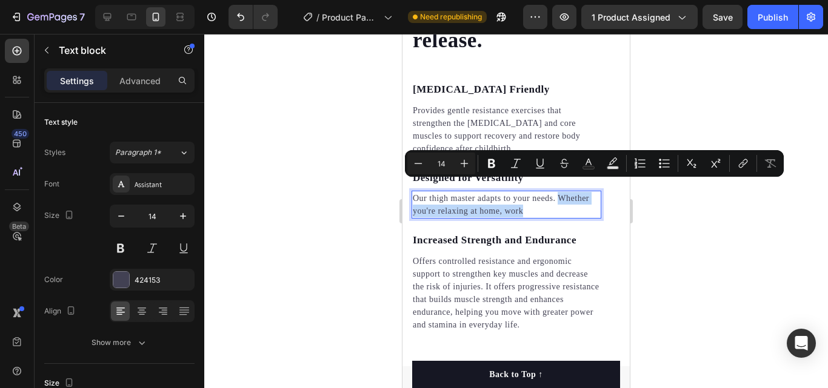
drag, startPoint x: 543, startPoint y: 199, endPoint x: 559, endPoint y: 188, distance: 19.2
click at [559, 192] on p "Our thigh master adapts to your needs. Whether you're relaxing at home, work" at bounding box center [506, 204] width 187 height 25
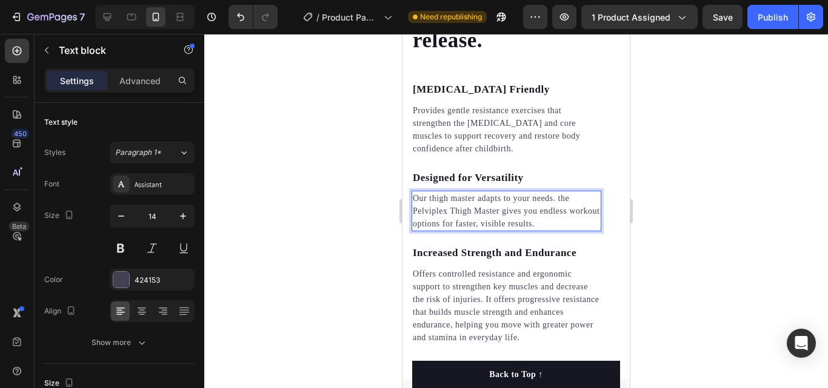
click at [434, 192] on p "Our thigh master adapts to your needs. the Pelviplex Thigh Master gives you end…" at bounding box center [506, 211] width 187 height 38
click at [459, 192] on p "Our Thigh master adapts to your needs. the Pelviplex Thigh Master gives you end…" at bounding box center [506, 211] width 187 height 38
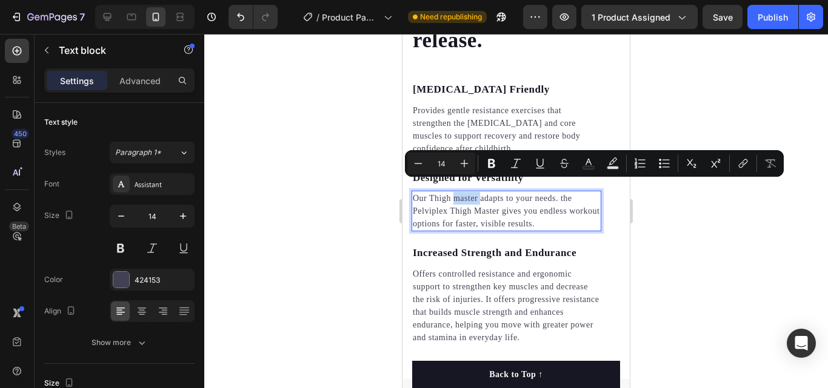
click at [459, 192] on p "Our Thigh master adapts to your needs. the Pelviplex Thigh Master gives you end…" at bounding box center [506, 211] width 187 height 38
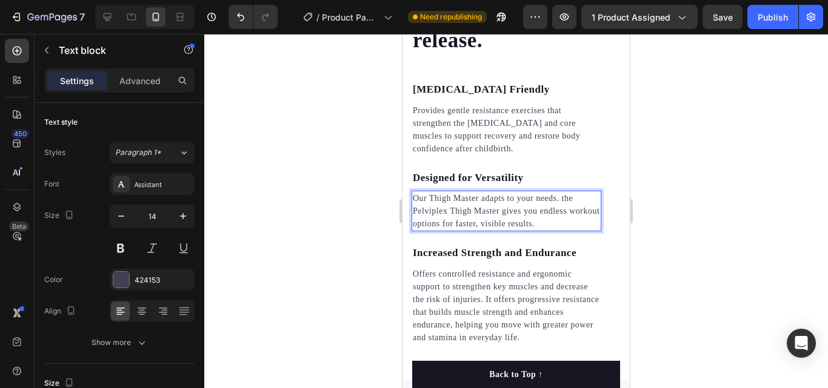
click at [653, 227] on div at bounding box center [515, 211] width 623 height 354
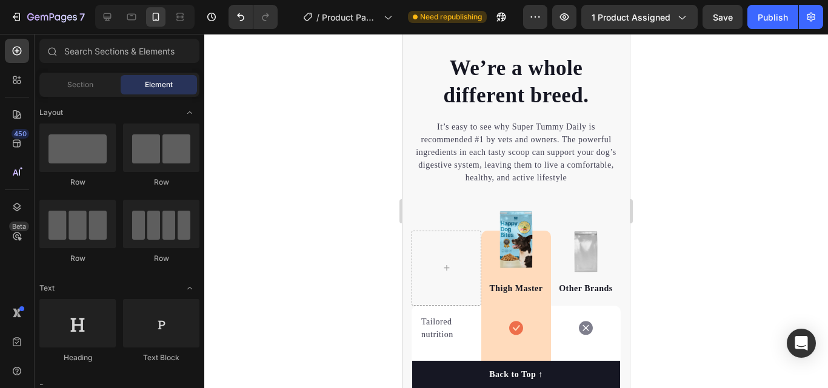
scroll to position [2280, 0]
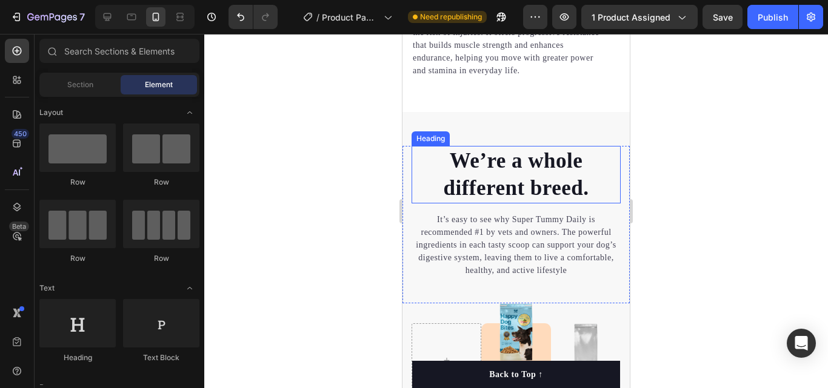
click at [581, 181] on p "We’re a whole different breed." at bounding box center [516, 174] width 207 height 55
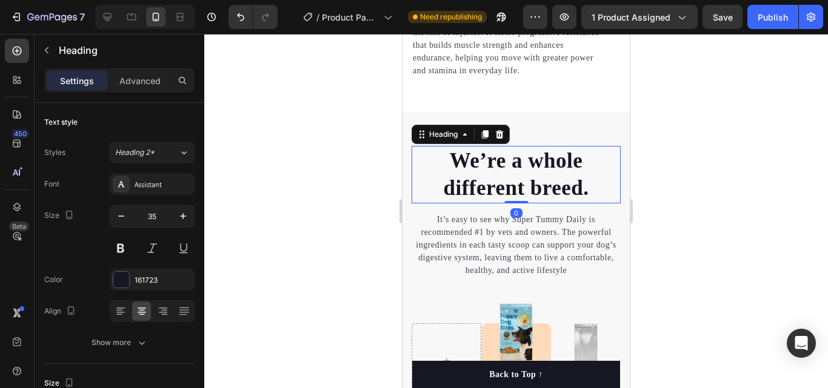
click at [582, 181] on p "We’re a whole different breed." at bounding box center [516, 174] width 207 height 55
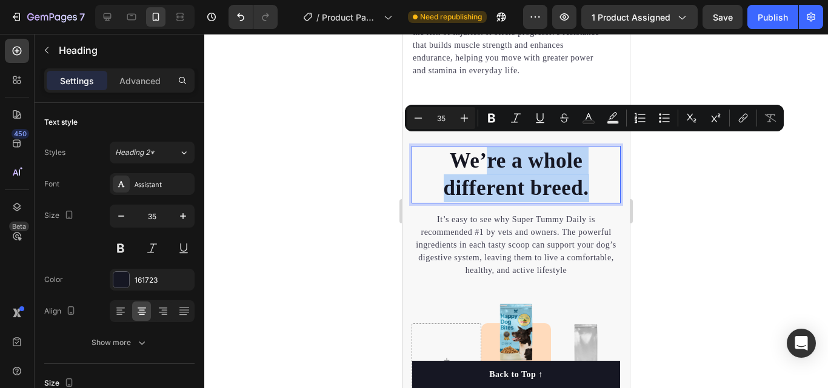
drag, startPoint x: 583, startPoint y: 181, endPoint x: 483, endPoint y: 149, distance: 105.0
click at [483, 149] on p "We’re a whole different breed." at bounding box center [516, 174] width 207 height 55
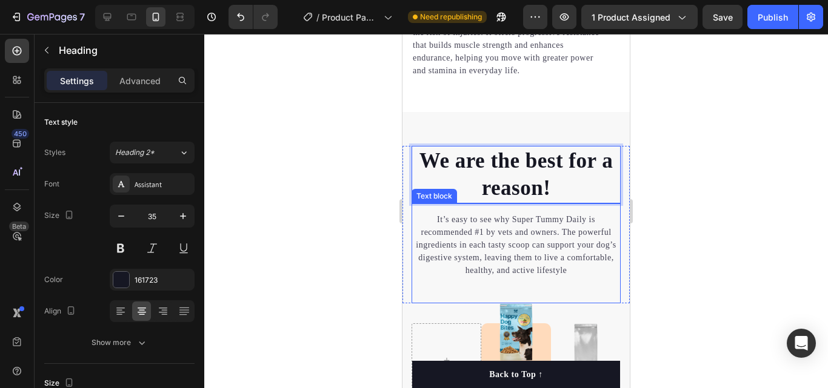
click at [587, 256] on p "It’s easy to see why Super Tummy Daily is recommended #1 by vets and owners. Th…" at bounding box center [516, 245] width 207 height 64
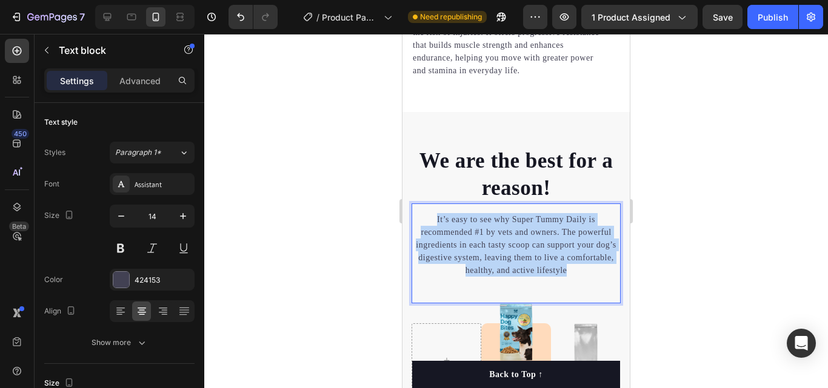
click at [587, 256] on p "It’s easy to see why Super Tummy Daily is recommended #1 by vets and owners. Th…" at bounding box center [516, 245] width 207 height 64
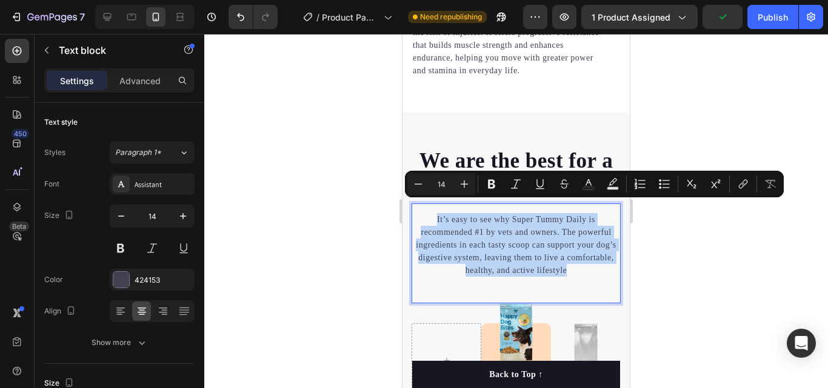
copy p "It’s easy to see why Super Tummy Daily is recommended #1 by vets and owners. Th…"
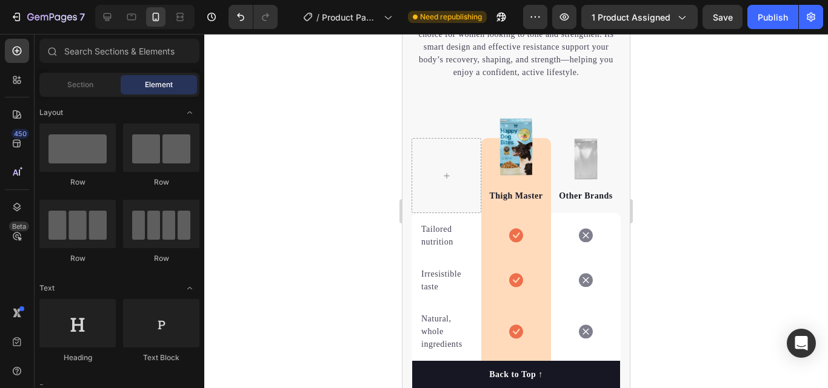
scroll to position [2455, 0]
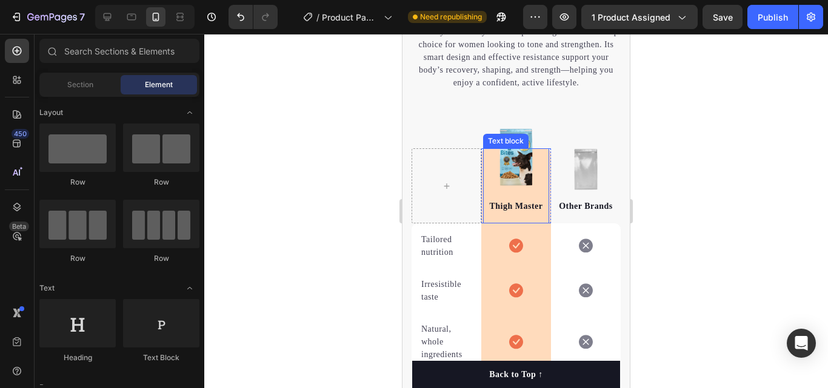
click at [502, 168] on div "Thigh Master Text block" at bounding box center [516, 185] width 66 height 75
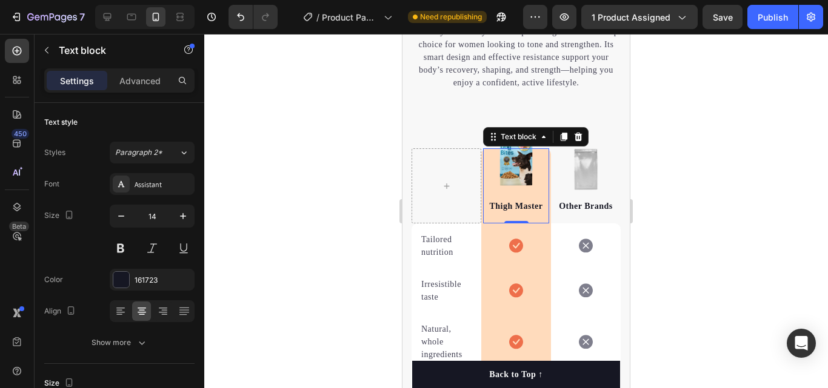
click at [362, 138] on div at bounding box center [515, 211] width 623 height 354
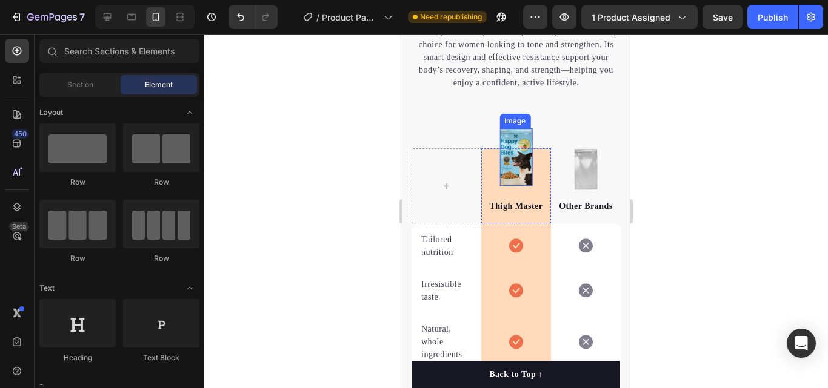
click at [506, 136] on img at bounding box center [515, 157] width 33 height 58
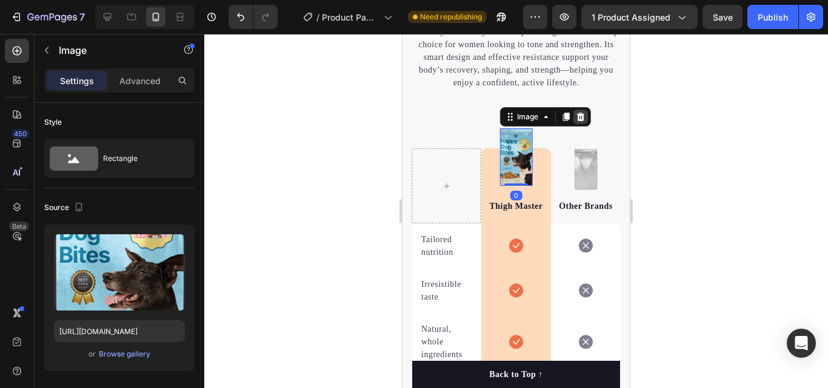
click at [578, 121] on icon at bounding box center [580, 117] width 8 height 8
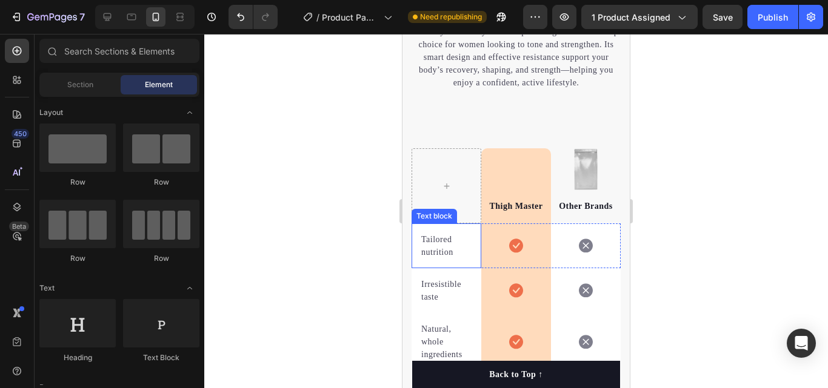
click at [457, 249] on p "Tailored nutrition" at bounding box center [446, 245] width 50 height 25
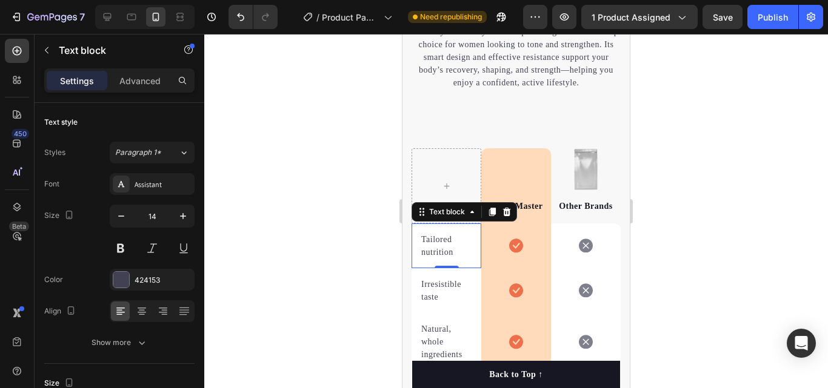
click at [453, 254] on p "Tailored nutrition" at bounding box center [446, 245] width 50 height 25
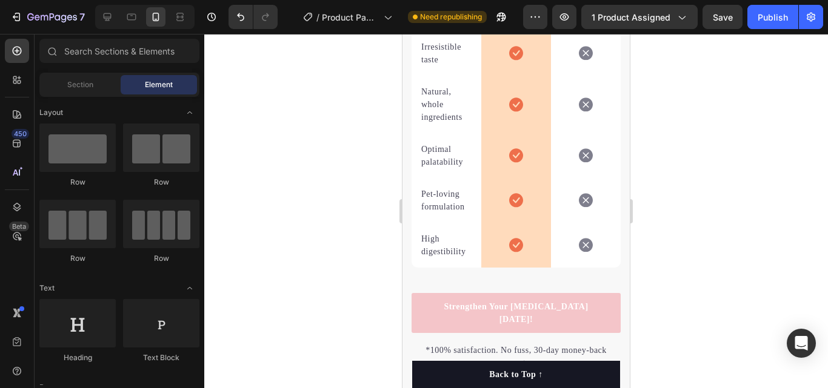
scroll to position [2703, 0]
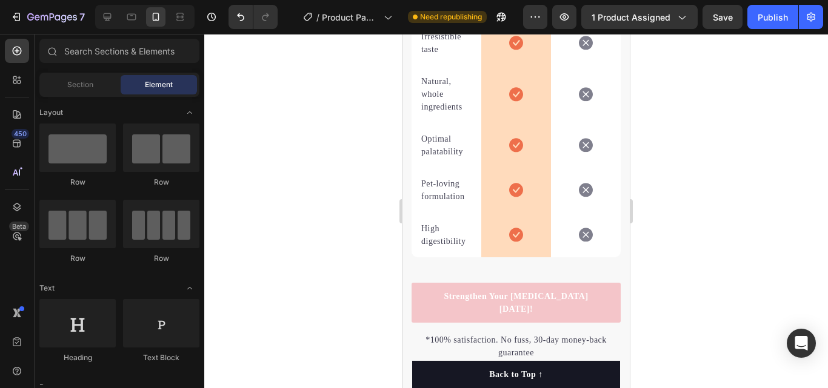
drag, startPoint x: 626, startPoint y: 201, endPoint x: 1032, endPoint y: 247, distance: 408.6
click at [448, 233] on p "High digestibility" at bounding box center [446, 234] width 50 height 25
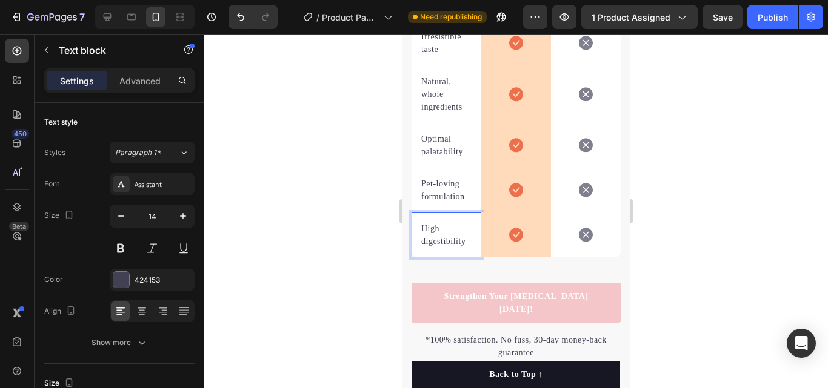
click at [450, 241] on p "High digestibility" at bounding box center [446, 234] width 50 height 25
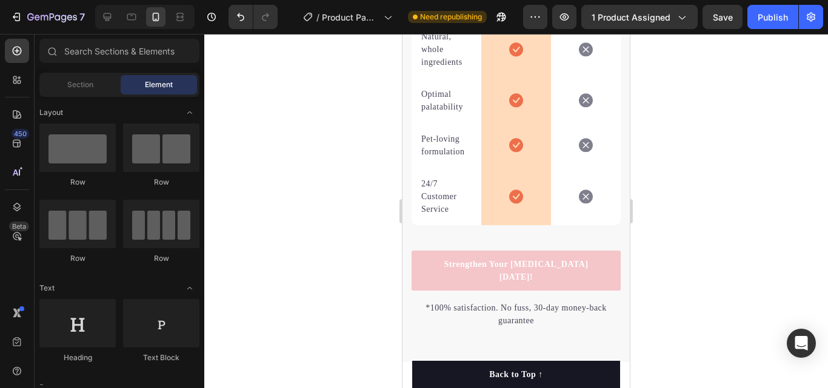
scroll to position [2819, 0]
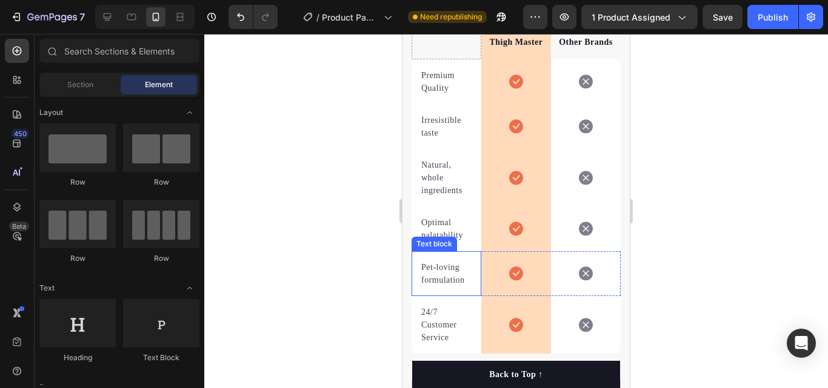
click at [435, 273] on p "Pet-loving formulation" at bounding box center [446, 273] width 50 height 25
click at [436, 273] on p "Pet-loving formulation" at bounding box center [446, 273] width 50 height 25
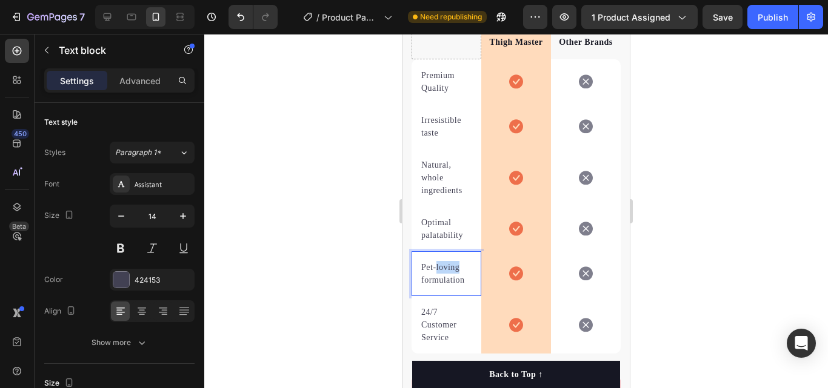
click at [436, 273] on p "Pet-loving formulation" at bounding box center [446, 273] width 50 height 25
click at [450, 279] on p "Pet-loving formulation" at bounding box center [446, 273] width 50 height 25
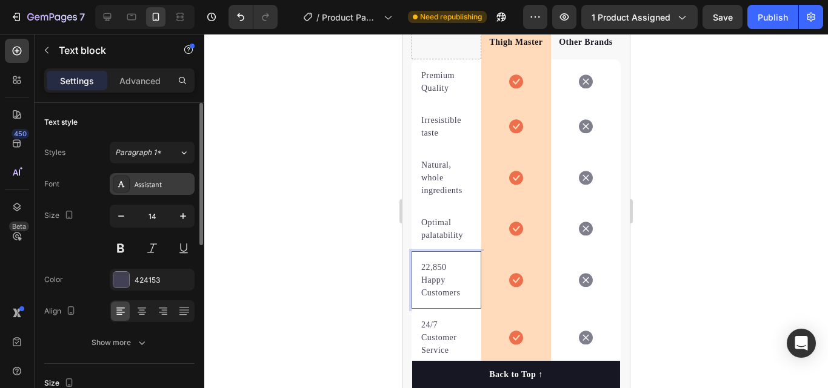
click at [172, 182] on div "Assistant" at bounding box center [162, 184] width 57 height 11
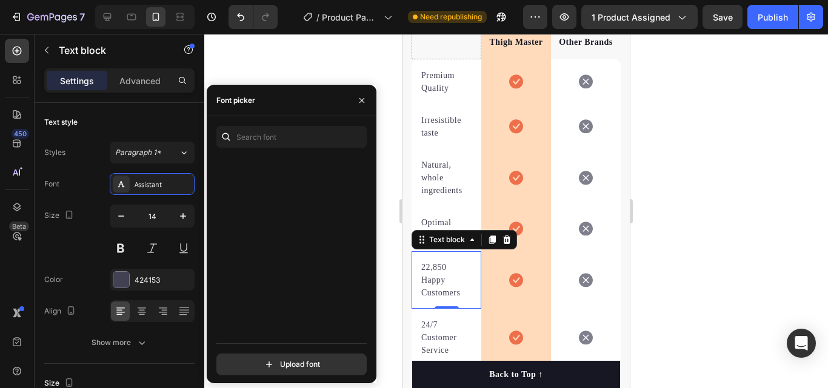
scroll to position [0, 0]
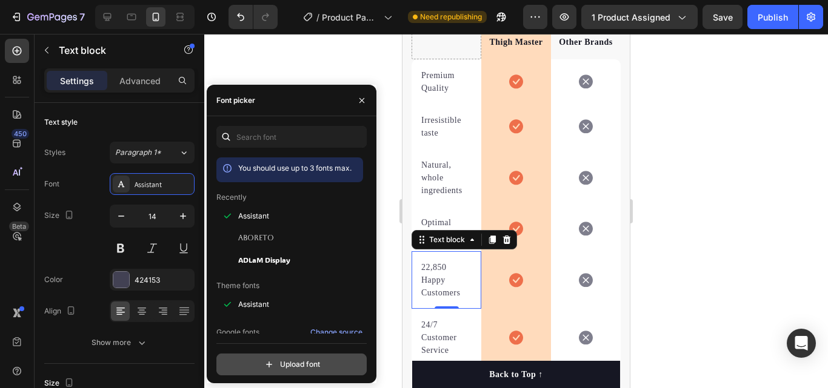
click at [315, 360] on input "file" at bounding box center [317, 364] width 303 height 21
click at [347, 330] on div "Change source" at bounding box center [336, 332] width 52 height 11
click at [679, 144] on div at bounding box center [515, 211] width 623 height 354
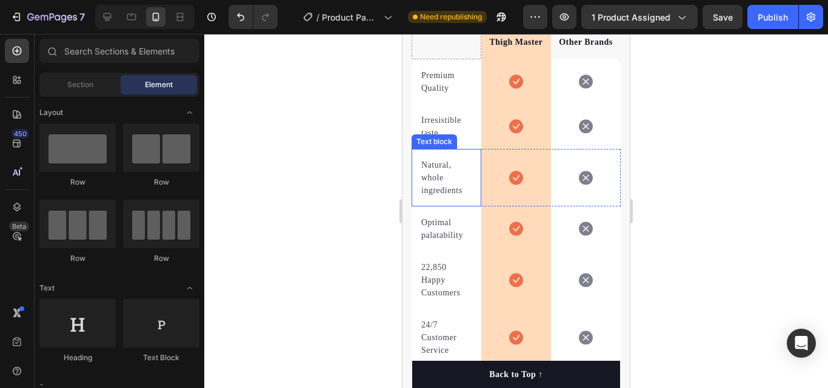
click at [440, 178] on p "Natural, whole ingredients" at bounding box center [446, 178] width 50 height 38
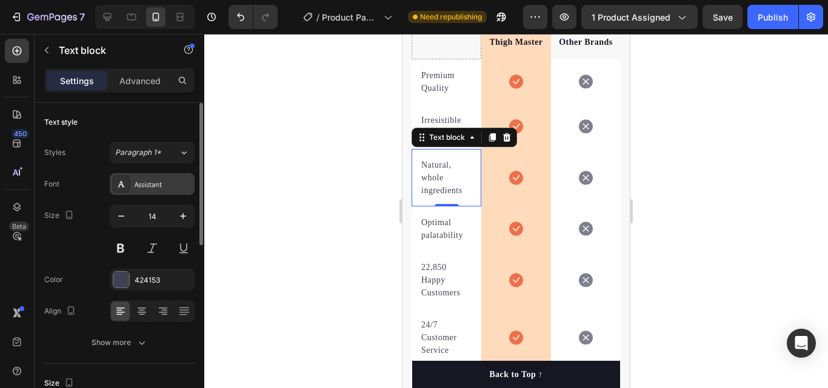
click at [119, 181] on icon at bounding box center [121, 184] width 10 height 10
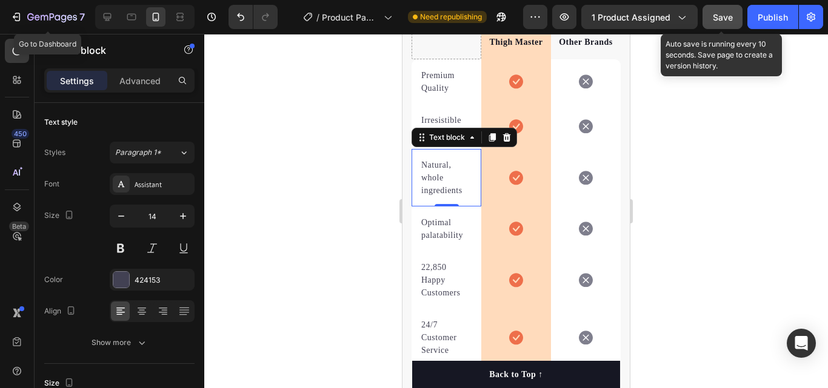
click at [711, 17] on button "Save" at bounding box center [722, 17] width 40 height 24
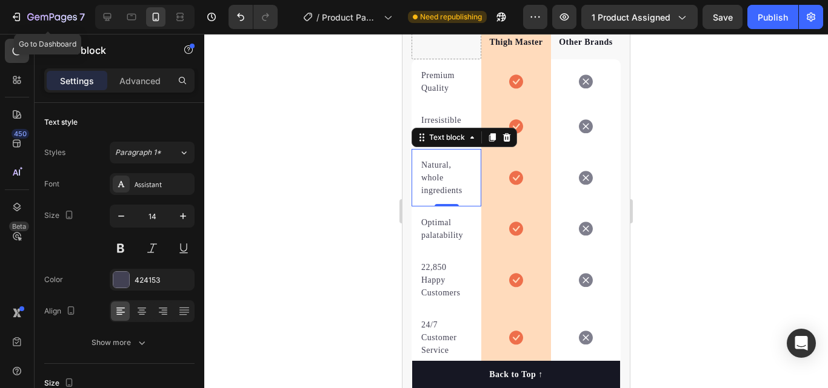
click at [459, 195] on p "Natural, whole ingredients" at bounding box center [446, 178] width 50 height 38
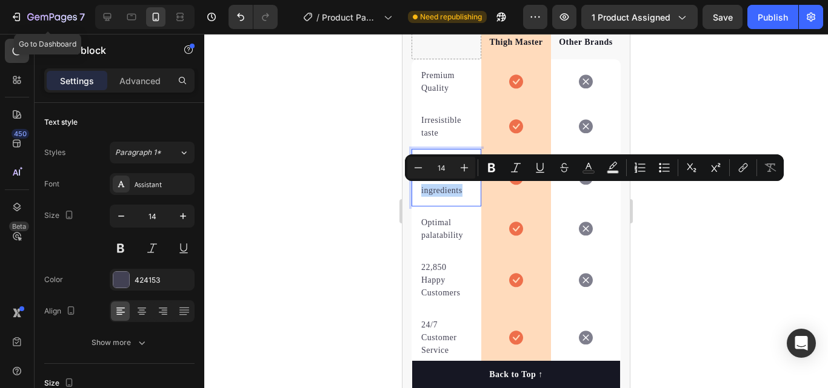
click at [459, 195] on p "Natural, whole ingredients" at bounding box center [446, 178] width 50 height 38
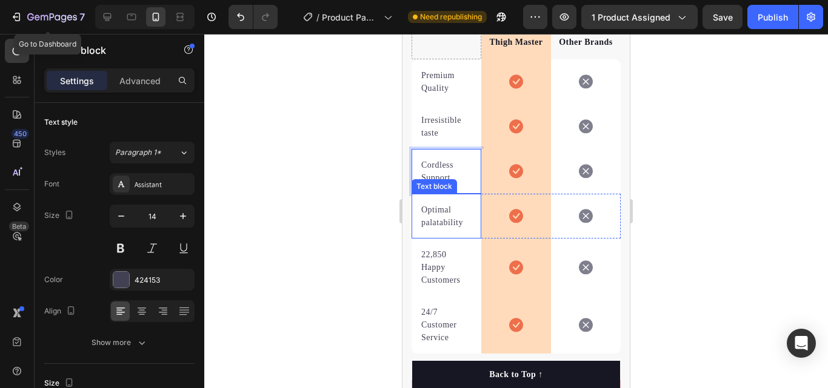
click at [451, 218] on p "Optimal palatability" at bounding box center [446, 216] width 50 height 25
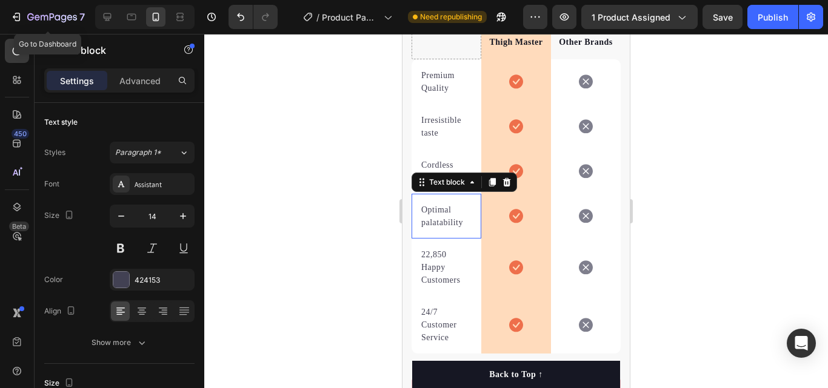
click at [451, 218] on p "Optimal palatability" at bounding box center [446, 216] width 50 height 25
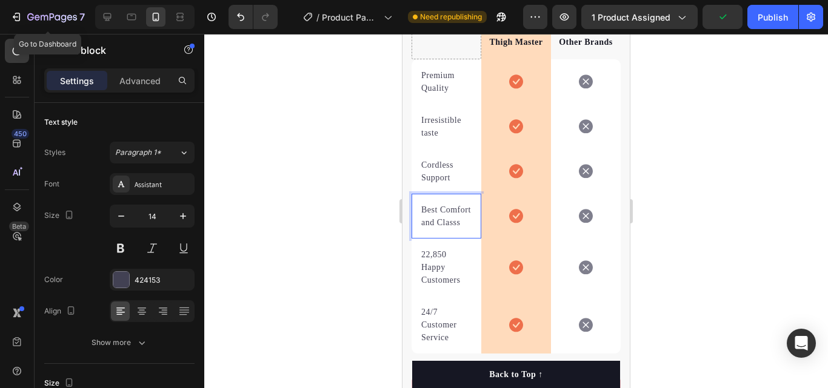
click at [437, 229] on p "Best Comfort and Classs" at bounding box center [446, 216] width 50 height 25
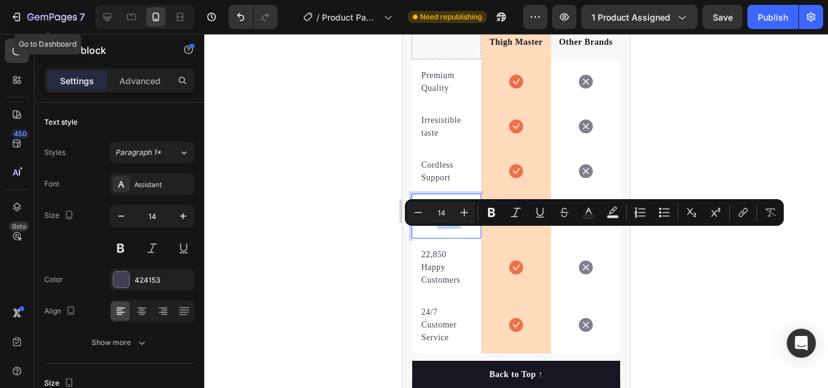
click at [437, 229] on p "Best Comfort and Classs" at bounding box center [446, 216] width 50 height 25
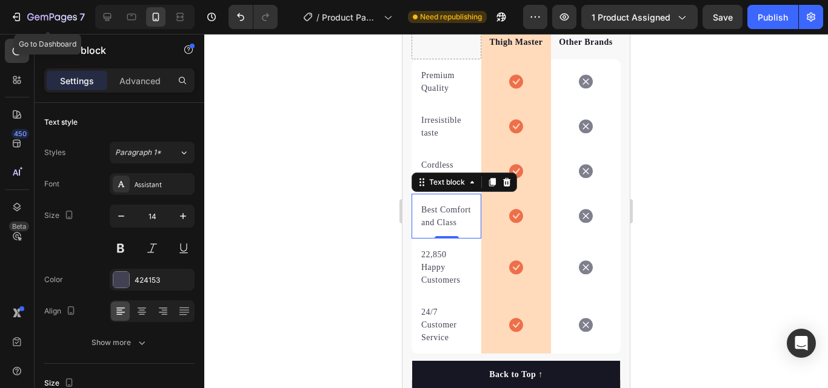
click at [305, 214] on div at bounding box center [515, 211] width 623 height 354
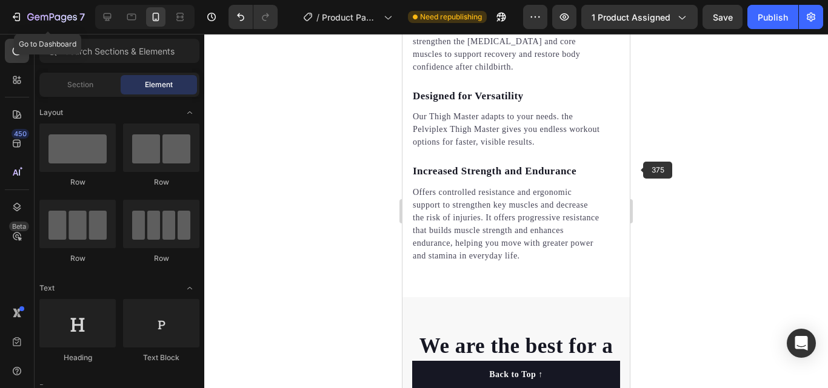
scroll to position [2283, 0]
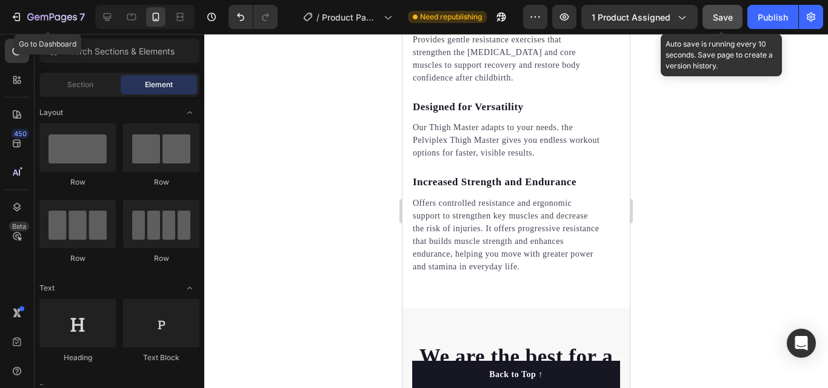
click at [712, 24] on button "Save" at bounding box center [722, 17] width 40 height 24
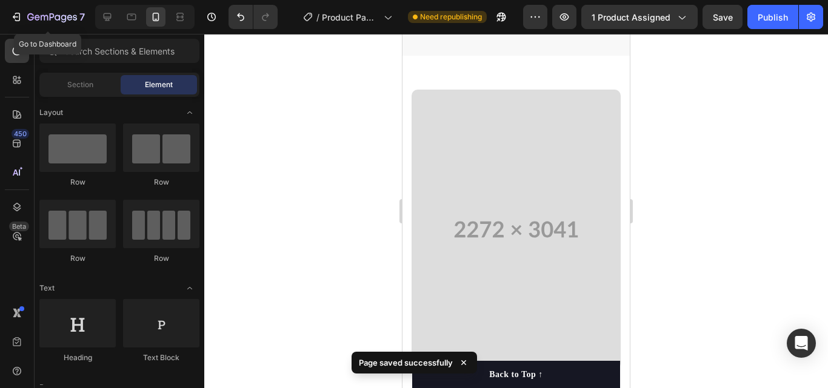
scroll to position [1767, 0]
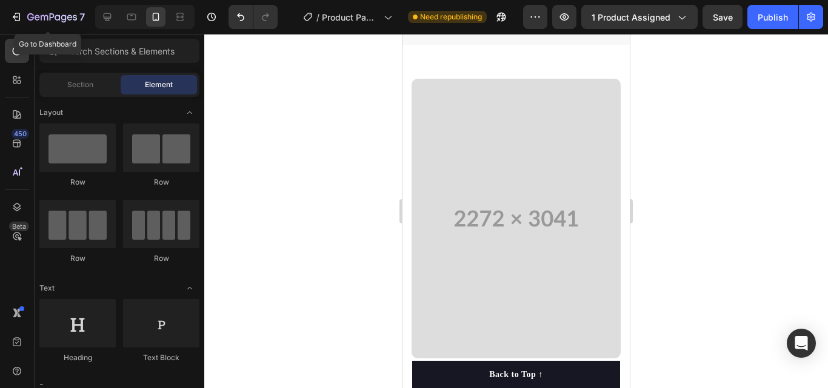
drag, startPoint x: 626, startPoint y: 179, endPoint x: 1037, endPoint y: 182, distance: 410.8
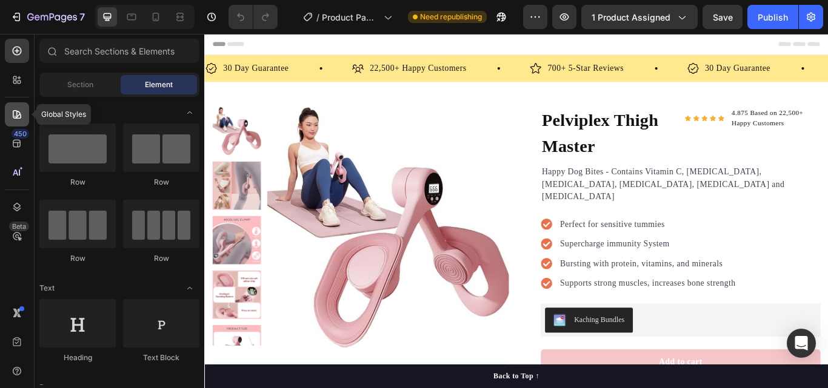
click at [15, 114] on icon at bounding box center [17, 114] width 12 height 12
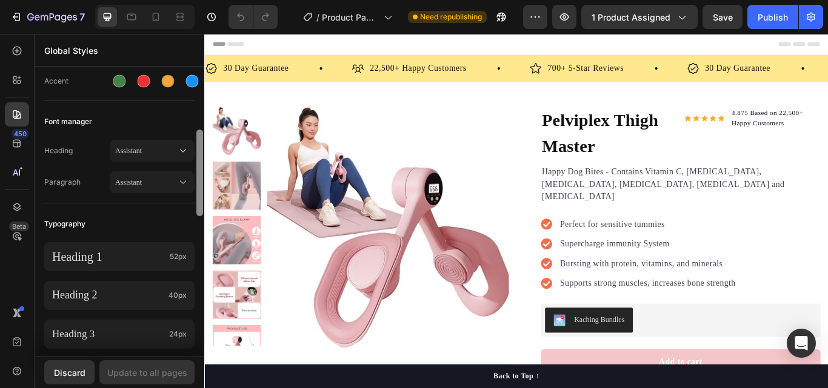
drag, startPoint x: 201, startPoint y: 95, endPoint x: 202, endPoint y: 158, distance: 63.0
click at [202, 158] on div at bounding box center [199, 173] width 7 height 87
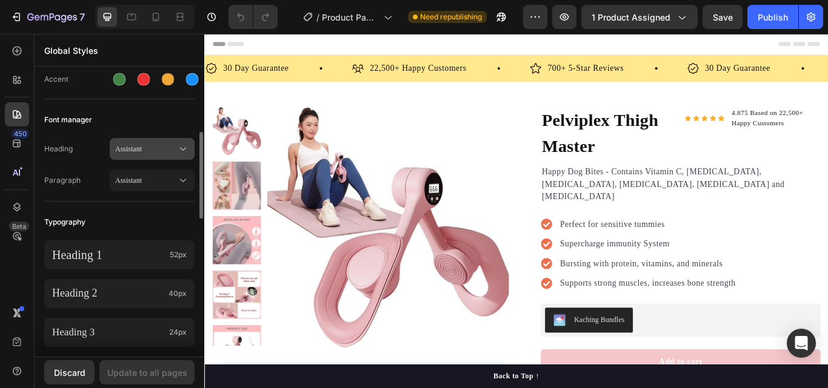
click at [175, 146] on span "Assistant" at bounding box center [146, 149] width 62 height 11
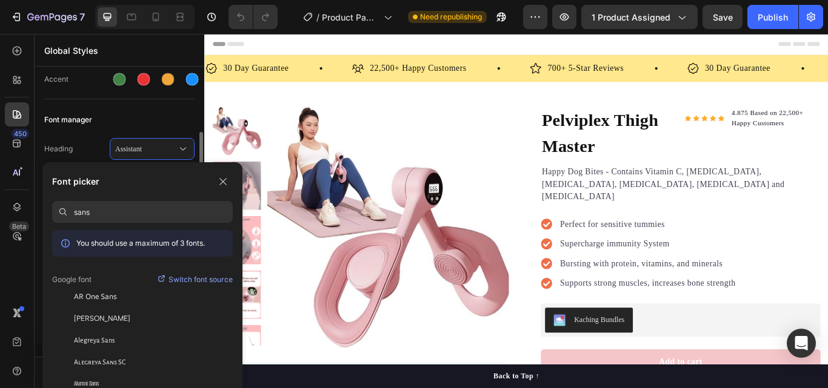
type input "sans"
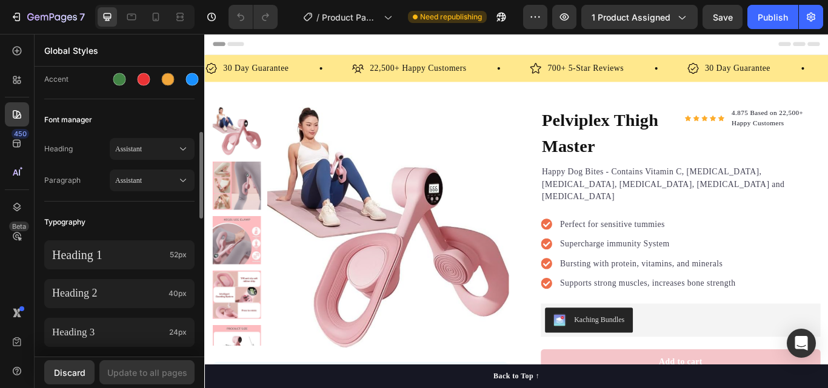
click at [181, 124] on div "Font manager" at bounding box center [119, 120] width 150 height 22
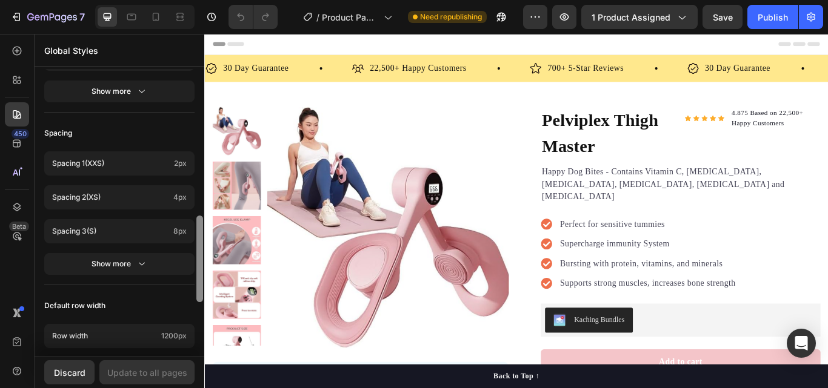
scroll to position [0, 0]
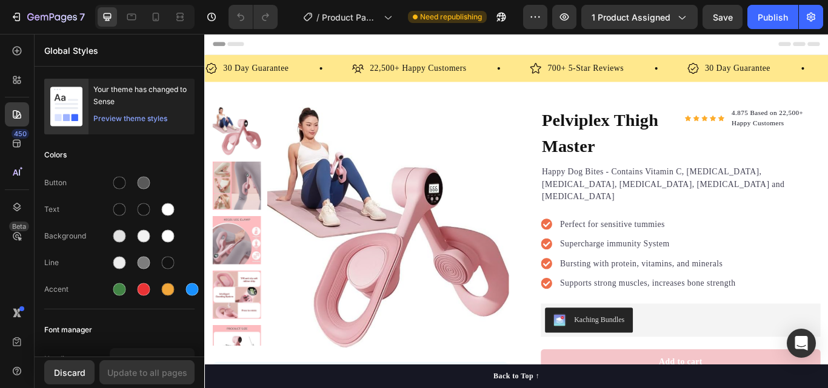
click at [231, 0] on div "7 / Product Page - Aug 23, 17:05:33 Need republishing Preview 1 product assigne…" at bounding box center [414, 0] width 828 height 0
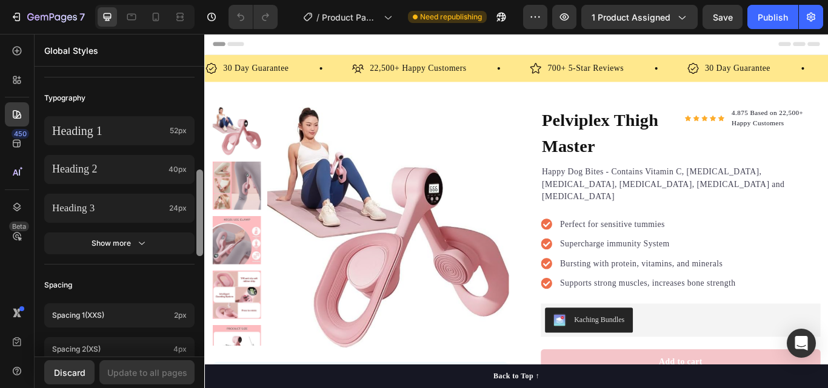
scroll to position [317, 0]
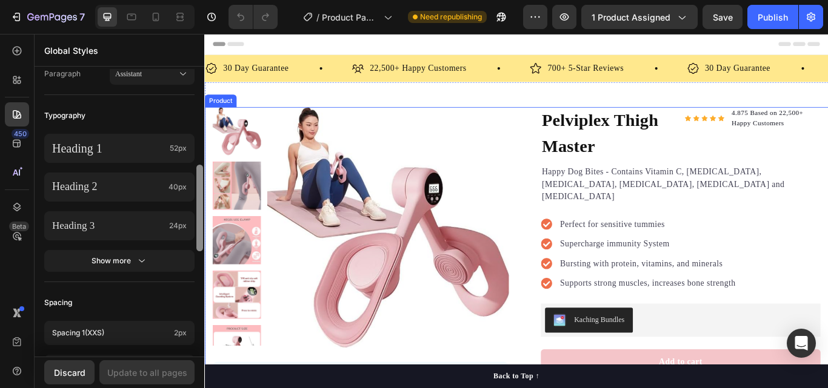
drag, startPoint x: 401, startPoint y: 142, endPoint x: 206, endPoint y: 141, distance: 195.1
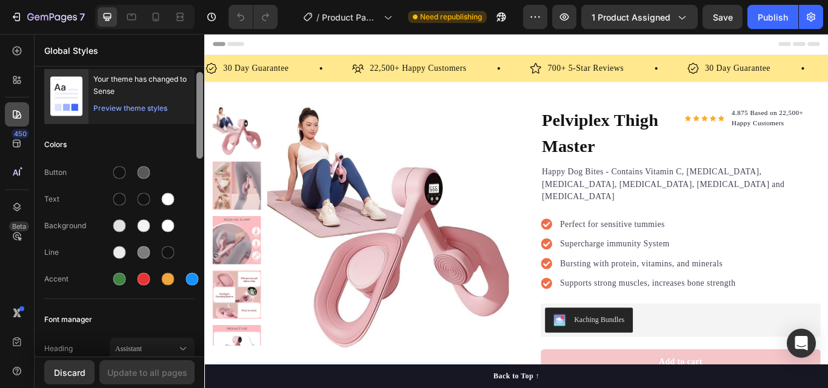
scroll to position [12, 0]
click at [12, 112] on icon at bounding box center [17, 114] width 12 height 12
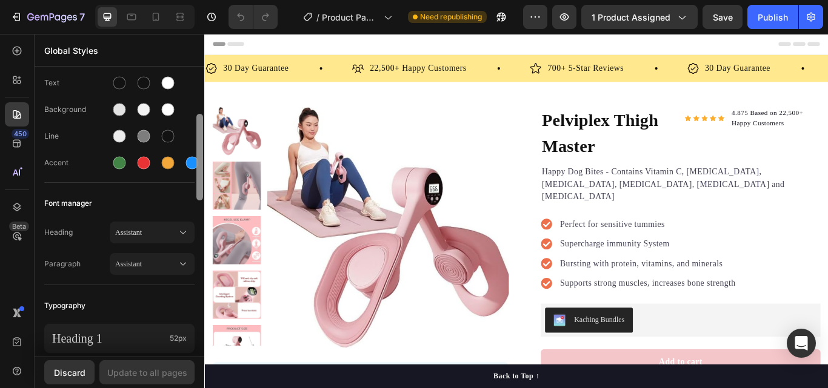
scroll to position [134, 0]
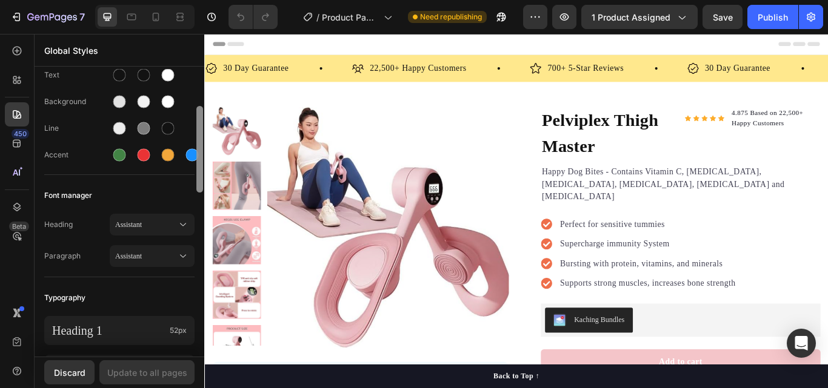
drag, startPoint x: 201, startPoint y: 131, endPoint x: 201, endPoint y: 168, distance: 37.0
click at [201, 168] on div at bounding box center [199, 149] width 7 height 87
click at [179, 261] on icon at bounding box center [183, 256] width 12 height 12
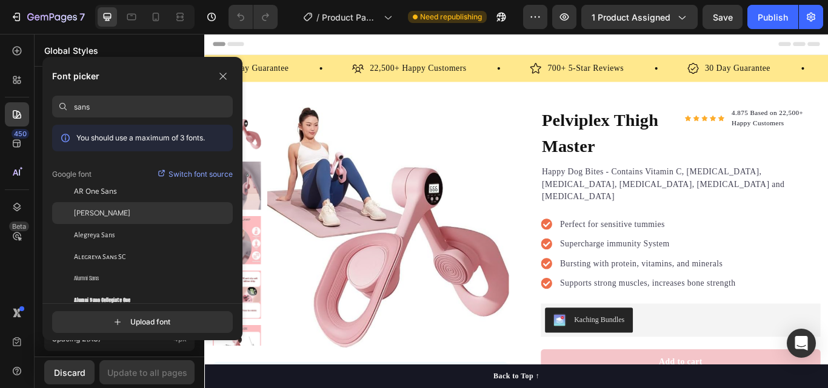
scroll to position [353, 0]
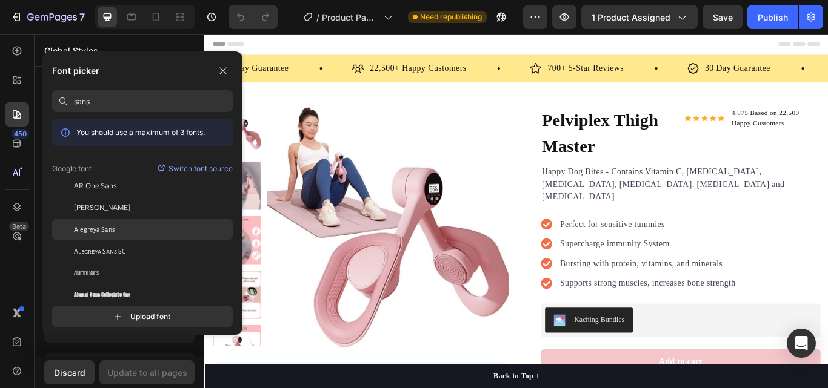
drag, startPoint x: 201, startPoint y: 153, endPoint x: 201, endPoint y: 219, distance: 66.0
click at [201, 0] on div "7 / Product Page - Aug 23, 17:05:33 Need republishing Preview 1 product assigne…" at bounding box center [414, 0] width 828 height 0
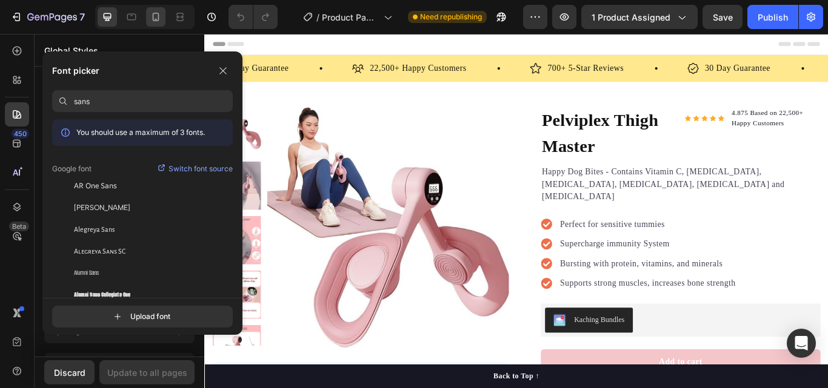
type input "sans"
drag, startPoint x: 229, startPoint y: 67, endPoint x: 28, endPoint y: 38, distance: 203.2
click at [228, 67] on button "button" at bounding box center [222, 70] width 19 height 19
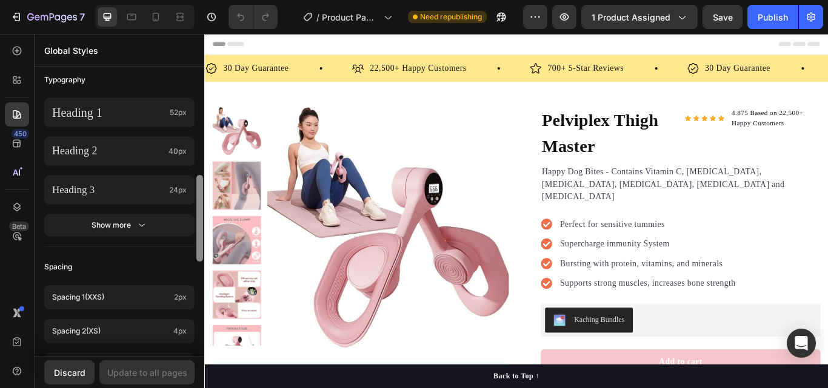
drag, startPoint x: 204, startPoint y: 221, endPoint x: 202, endPoint y: 262, distance: 41.8
click at [202, 0] on div "7 / Product Page - Aug 23, 17:05:33 Need republishing Preview 1 product assigne…" at bounding box center [414, 0] width 828 height 0
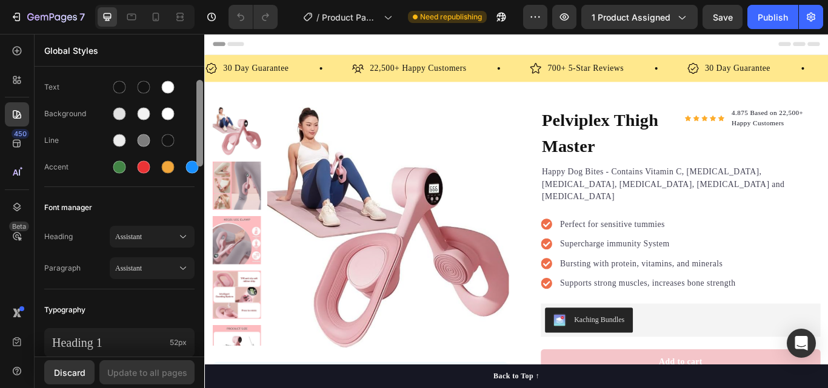
scroll to position [128, 0]
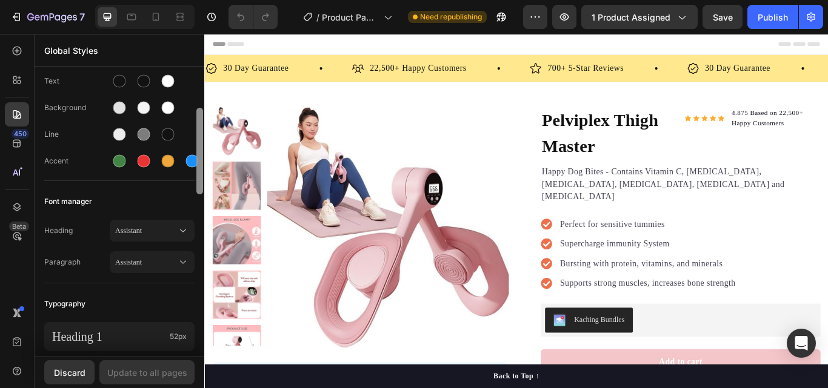
drag, startPoint x: 201, startPoint y: 251, endPoint x: 199, endPoint y: 184, distance: 67.9
click at [199, 184] on div at bounding box center [199, 151] width 7 height 87
click at [14, 116] on icon at bounding box center [17, 114] width 12 height 12
click at [174, 262] on span "Assistant" at bounding box center [146, 262] width 62 height 11
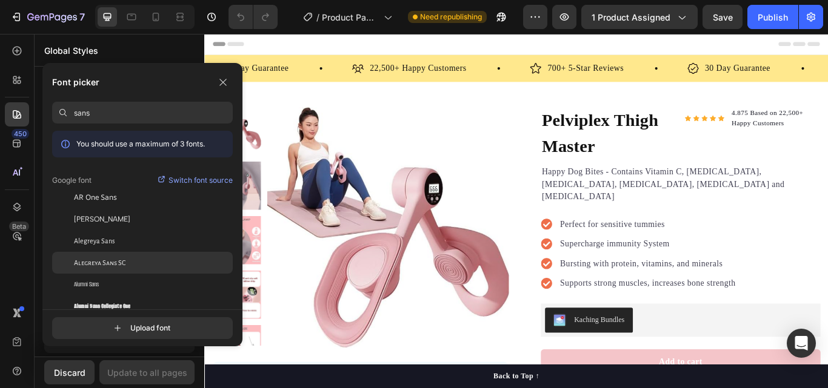
scroll to position [345, 0]
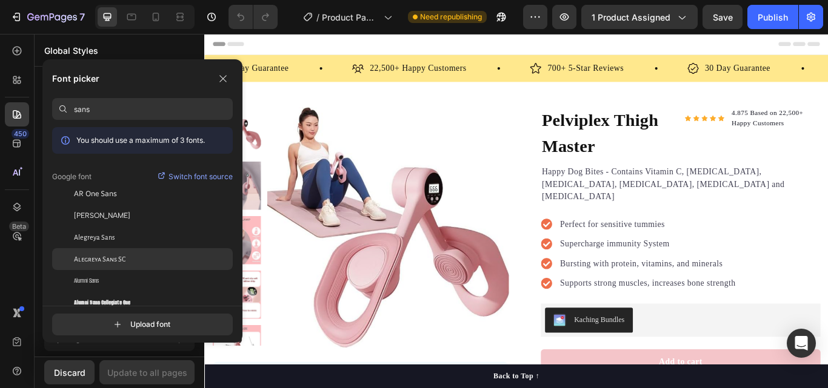
drag, startPoint x: 198, startPoint y: 190, endPoint x: 198, endPoint y: 256, distance: 65.4
click at [198, 0] on div "7 / Product Page - Aug 23, 17:05:33 Need republishing Preview 1 product assigne…" at bounding box center [414, 0] width 828 height 0
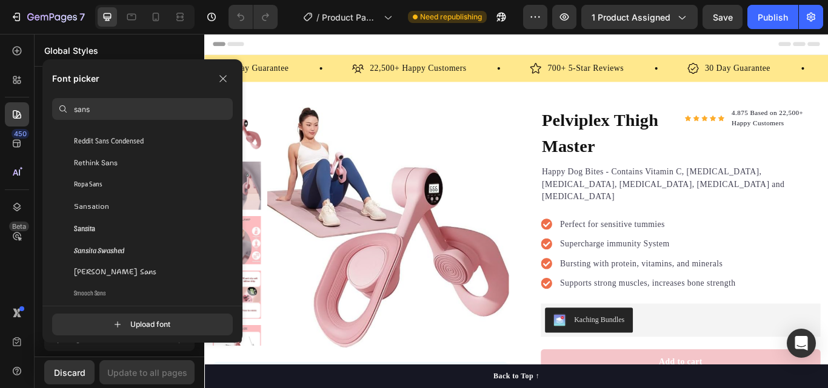
scroll to position [5198, 0]
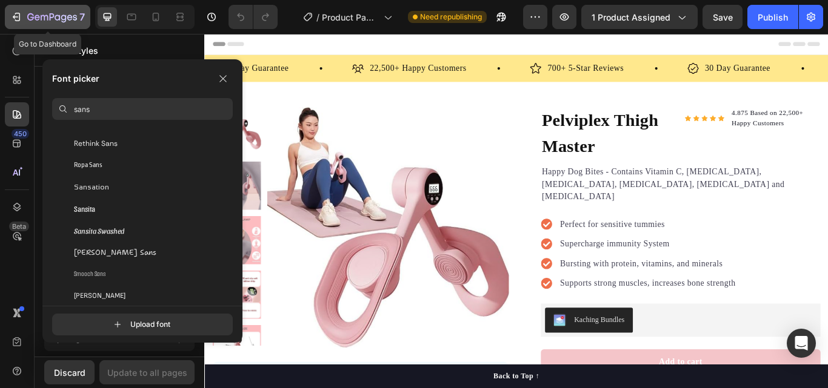
click at [56, 22] on icon "button" at bounding box center [52, 18] width 50 height 10
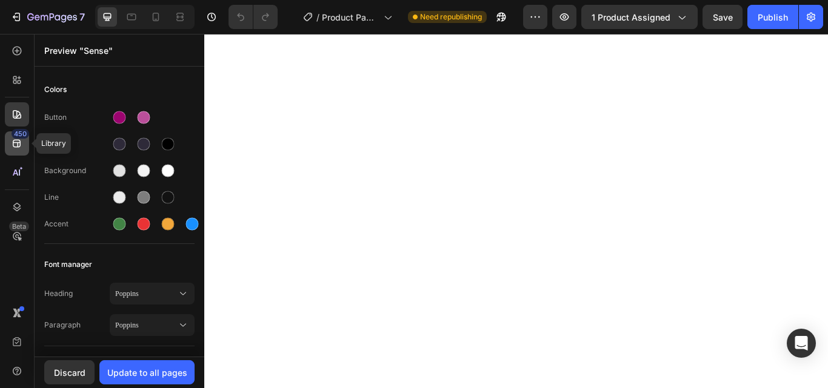
click at [19, 131] on div "450" at bounding box center [21, 134] width 18 height 10
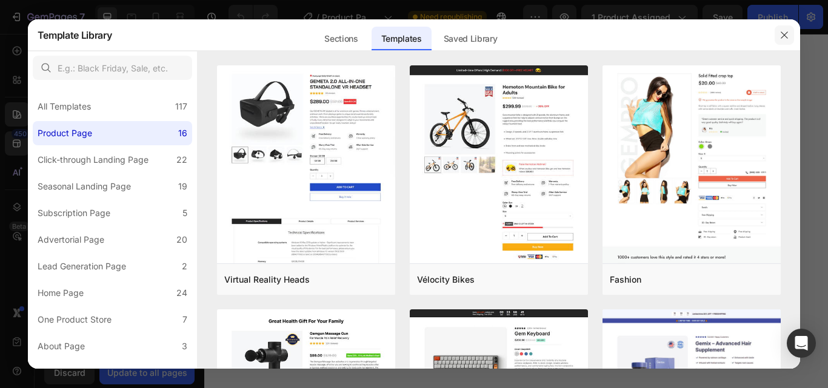
click at [778, 33] on button "button" at bounding box center [783, 34] width 19 height 19
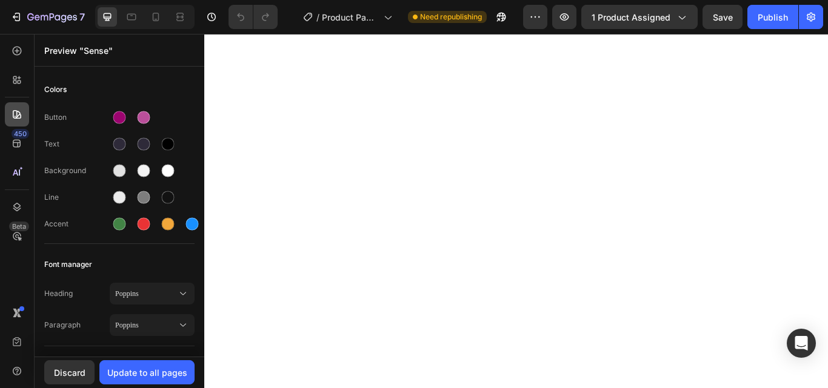
click at [16, 111] on icon at bounding box center [17, 114] width 8 height 8
click at [14, 52] on icon at bounding box center [17, 51] width 12 height 12
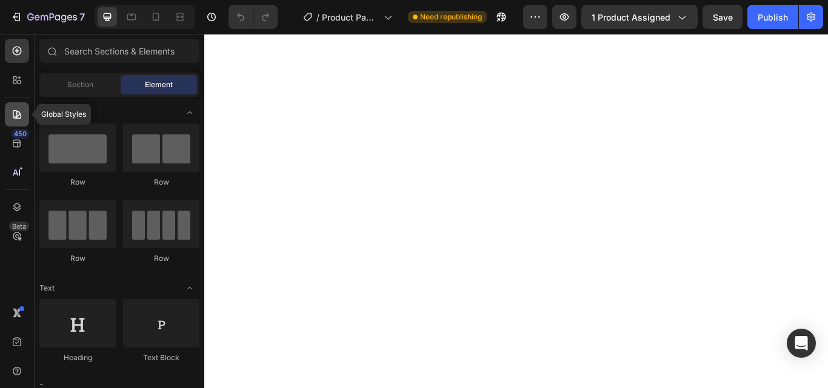
click at [18, 107] on div at bounding box center [17, 114] width 24 height 24
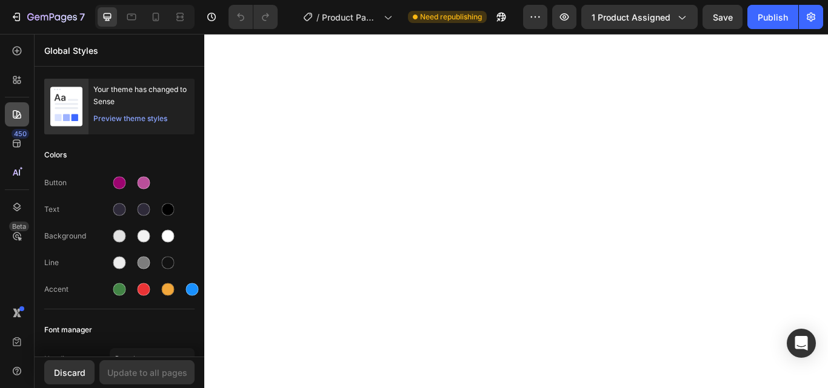
click at [9, 122] on div at bounding box center [17, 114] width 24 height 24
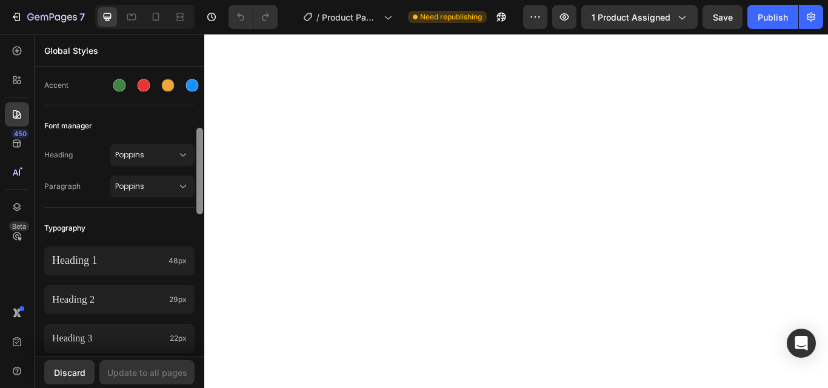
scroll to position [194, 0]
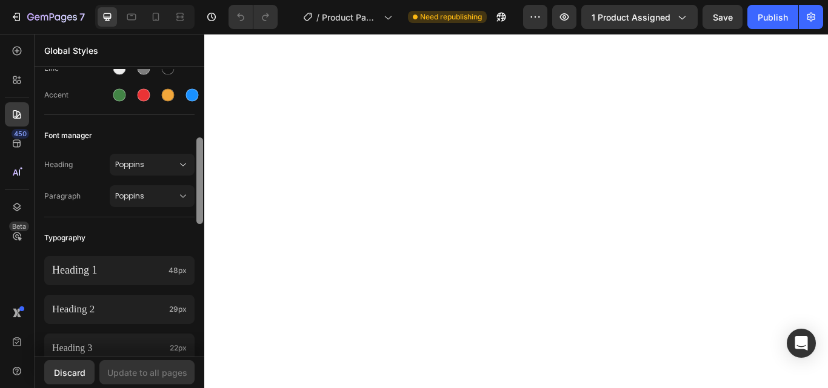
drag, startPoint x: 198, startPoint y: 134, endPoint x: 196, endPoint y: 193, distance: 58.8
click at [196, 193] on div at bounding box center [199, 181] width 7 height 87
click at [177, 168] on icon at bounding box center [183, 165] width 12 height 12
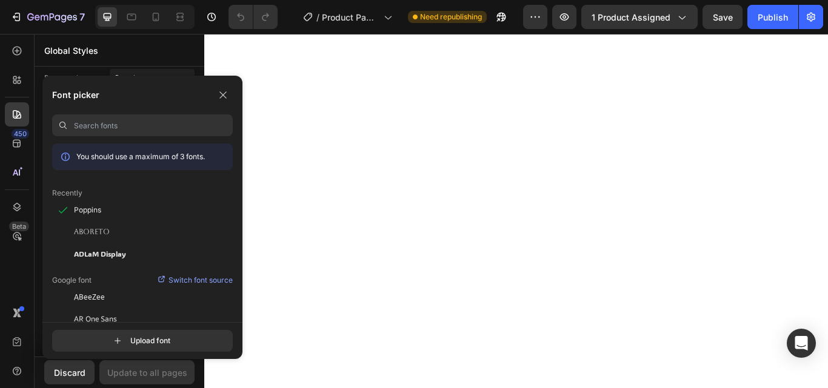
scroll to position [319, 0]
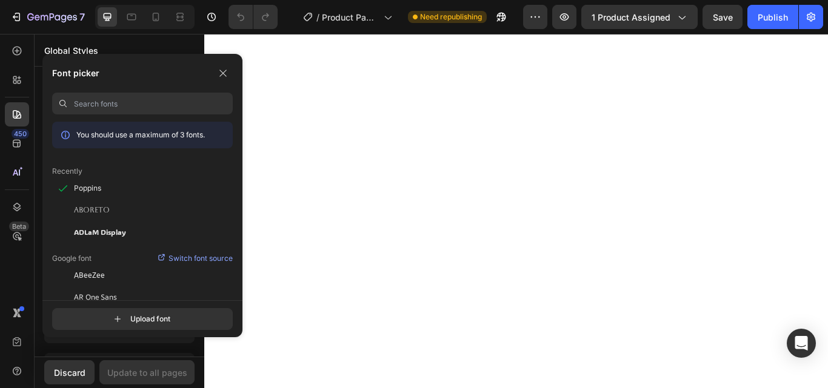
drag, startPoint x: 198, startPoint y: 138, endPoint x: 201, endPoint y: 176, distance: 37.7
click at [201, 0] on div "7 / Product Page - Aug 23, 17:05:33 Need republishing Preview 1 product assigne…" at bounding box center [414, 0] width 828 height 0
click at [117, 210] on div "Aboreto" at bounding box center [153, 210] width 159 height 11
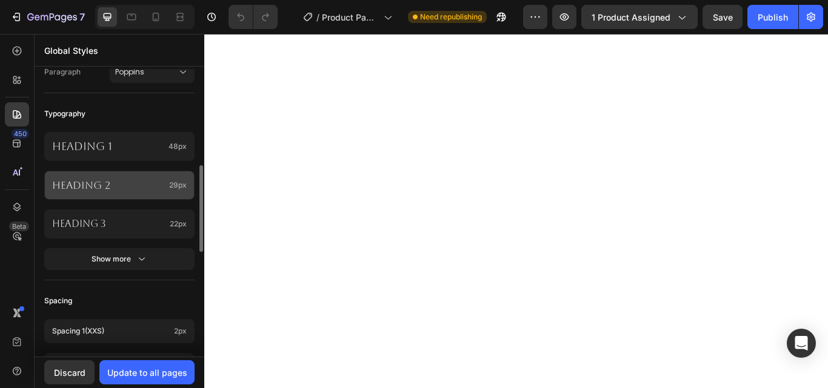
click at [182, 179] on div "Heading 2 29px" at bounding box center [119, 185] width 150 height 29
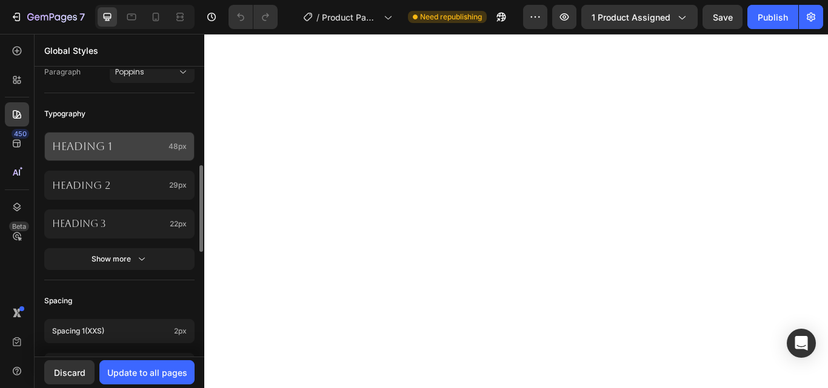
click at [163, 160] on div "Heading 1 48px" at bounding box center [119, 146] width 150 height 29
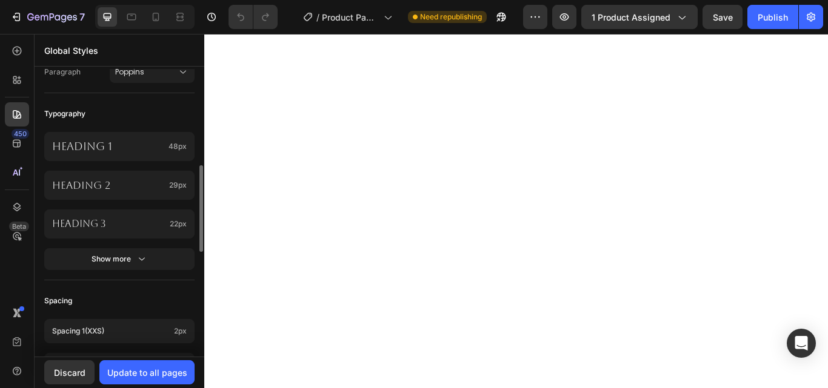
click at [179, 114] on div "Typography" at bounding box center [119, 114] width 150 height 22
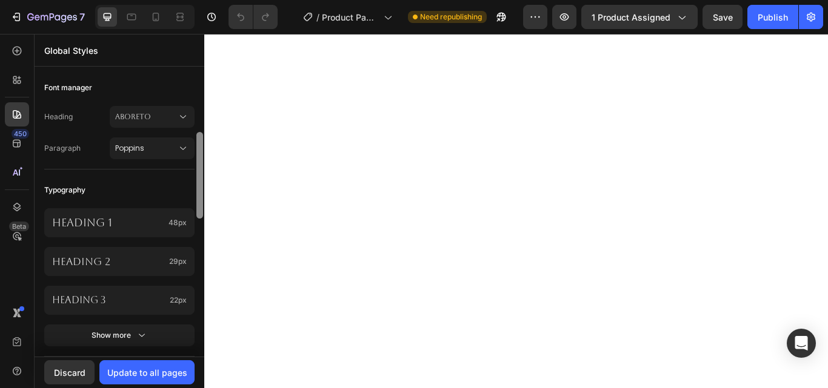
scroll to position [230, 0]
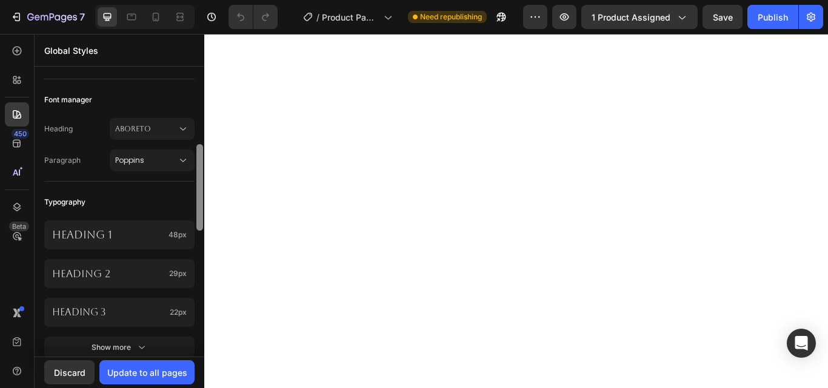
drag, startPoint x: 199, startPoint y: 180, endPoint x: 200, endPoint y: 153, distance: 26.7
click at [200, 153] on div at bounding box center [199, 187] width 7 height 87
click at [175, 131] on span "Aboreto" at bounding box center [146, 129] width 62 height 11
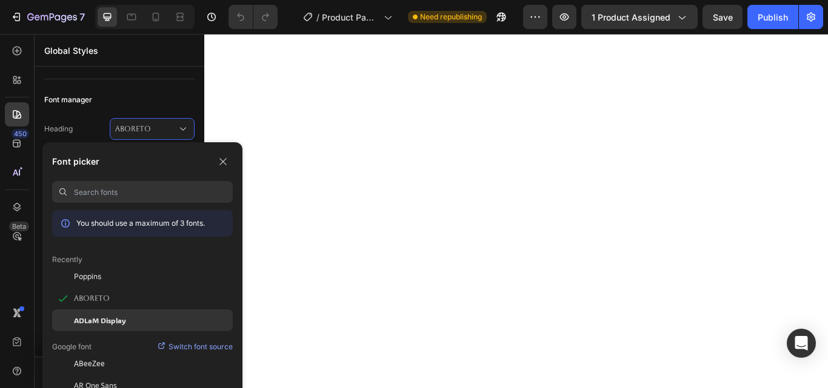
click at [121, 320] on span "ADLaM Display" at bounding box center [100, 320] width 52 height 11
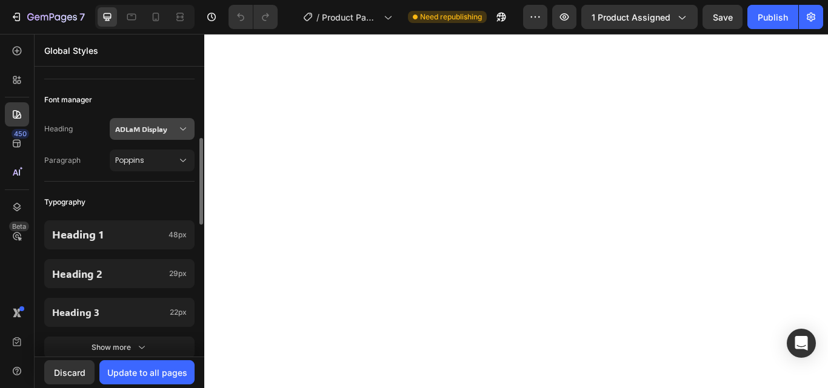
click at [171, 125] on span "ADLaM Display" at bounding box center [146, 129] width 62 height 11
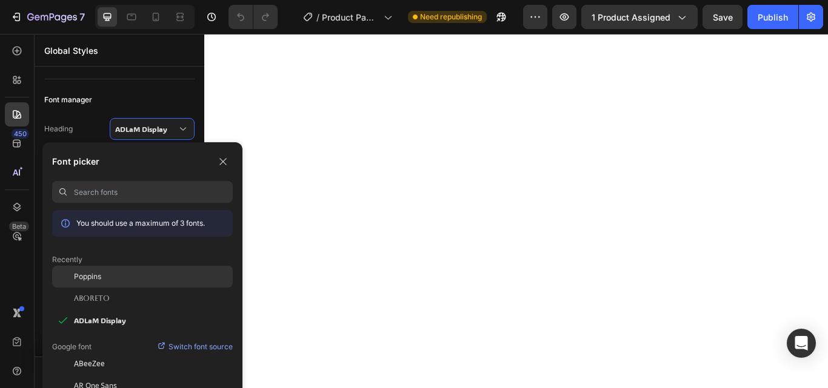
click at [103, 279] on div "Poppins" at bounding box center [153, 276] width 159 height 11
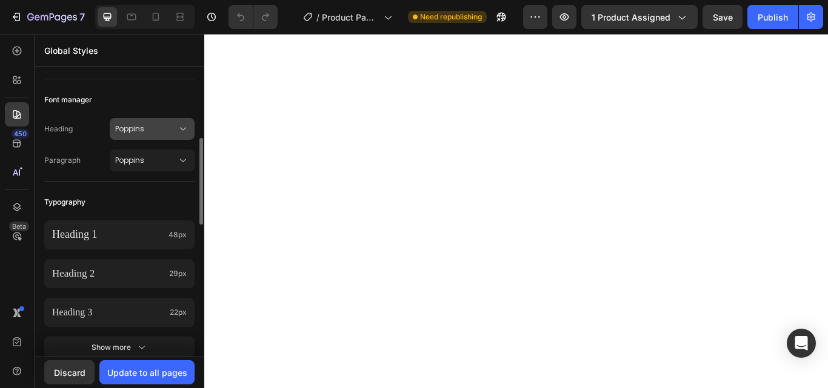
click at [161, 124] on span "Poppins" at bounding box center [146, 129] width 62 height 11
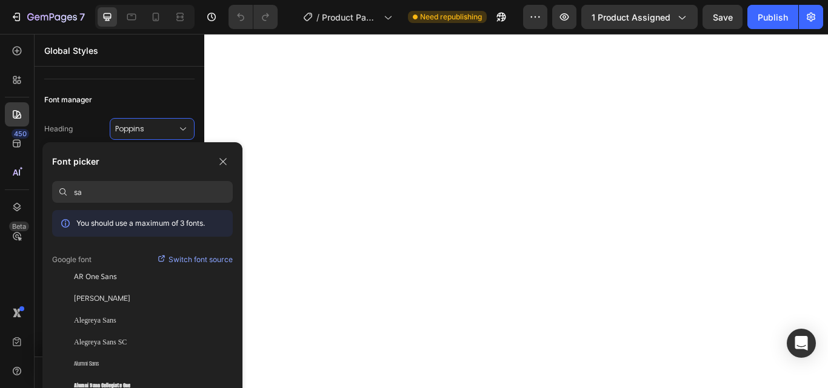
type input "s"
type input "serif"
click at [230, 226] on div "Font picker serif You should use a maximum of 3 fonts. Google font Switch font …" at bounding box center [142, 265] width 200 height 247
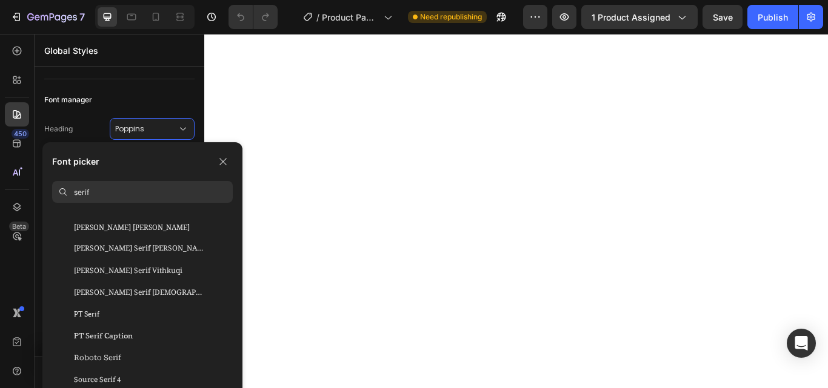
scroll to position [1186, 0]
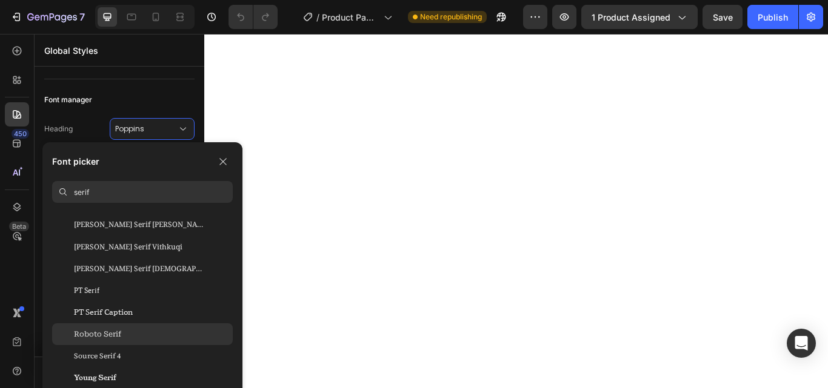
click at [192, 324] on div "Roboto Serif" at bounding box center [142, 335] width 181 height 22
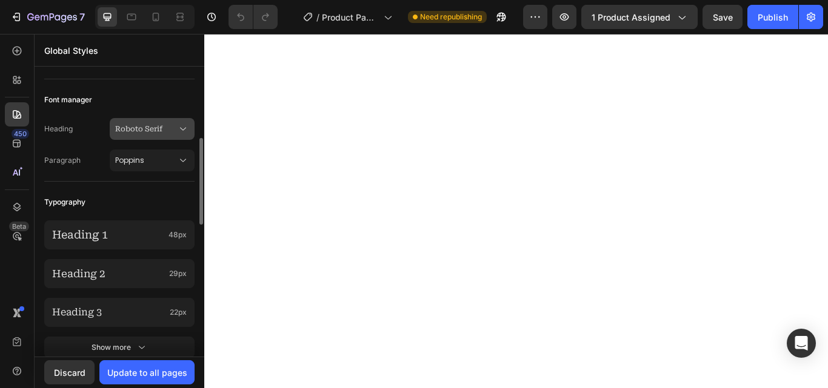
click at [180, 131] on icon at bounding box center [183, 129] width 12 height 12
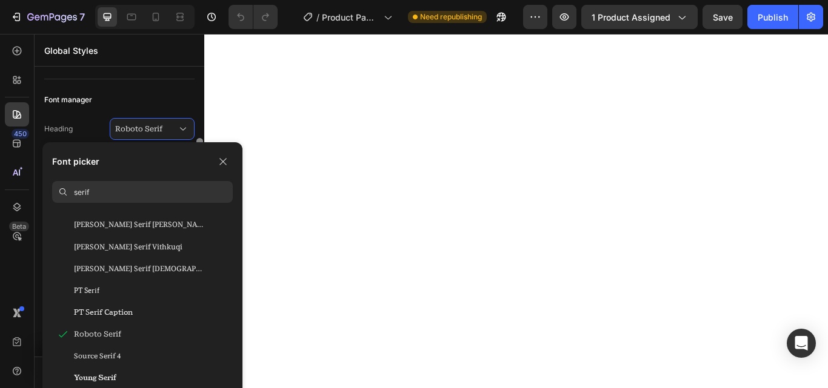
scroll to position [0, 0]
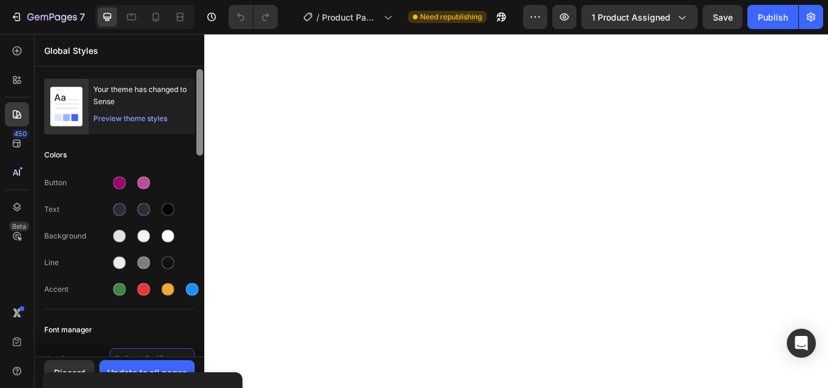
drag, startPoint x: 199, startPoint y: 138, endPoint x: 199, endPoint y: 156, distance: 18.8
click at [199, 156] on div at bounding box center [199, 213] width 9 height 288
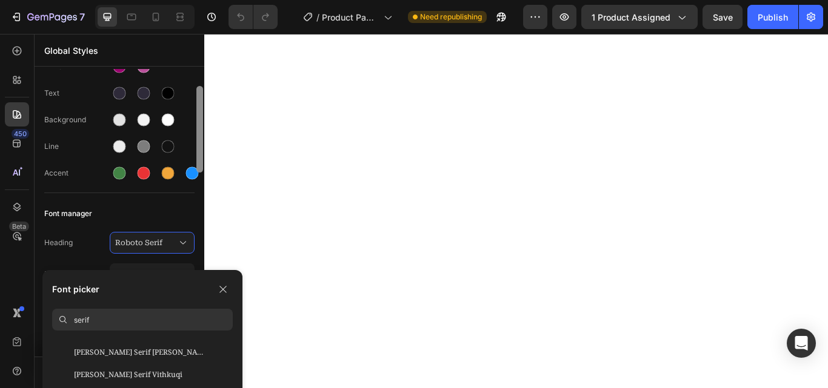
drag, startPoint x: 198, startPoint y: 144, endPoint x: 201, endPoint y: 181, distance: 36.5
click at [201, 173] on div at bounding box center [199, 129] width 7 height 87
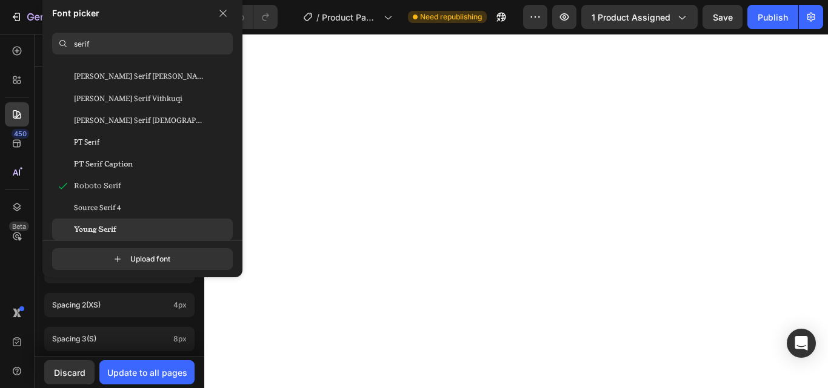
scroll to position [359, 0]
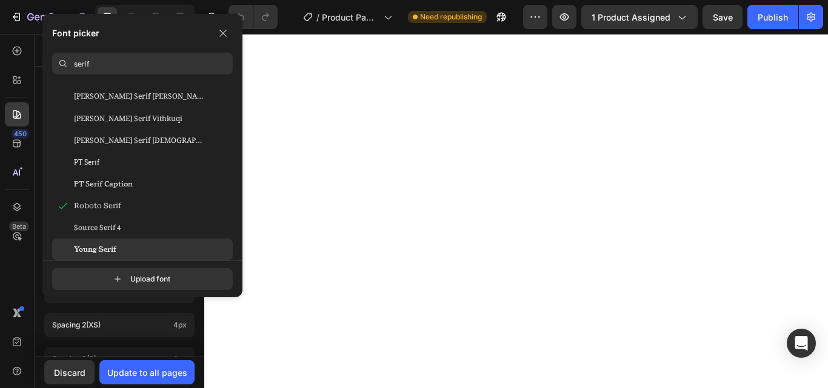
drag, startPoint x: 201, startPoint y: 173, endPoint x: 201, endPoint y: 245, distance: 72.1
click at [201, 0] on div "7 / Product Page - Aug 23, 17:05:33 Need republishing Preview 1 product assigne…" at bounding box center [414, 0] width 828 height 0
